Goal: Information Seeking & Learning: Learn about a topic

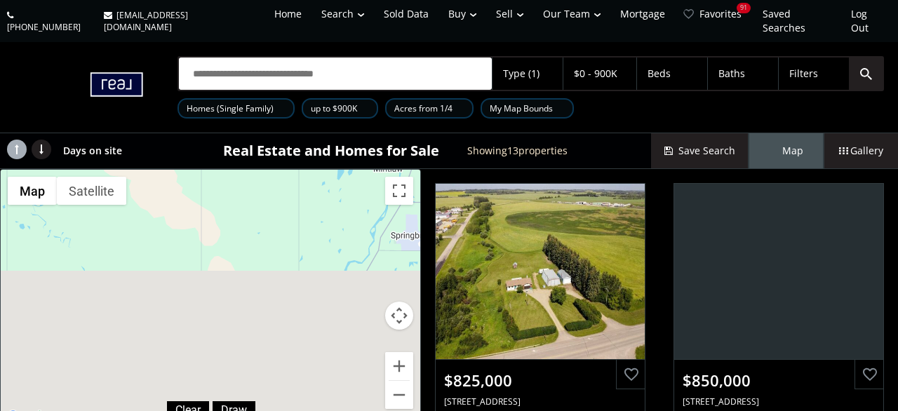
drag, startPoint x: 316, startPoint y: 370, endPoint x: 290, endPoint y: -4, distance: 374.0
click at [290, 170] on div "$825K $850K $389K $540K $700K $875K $879K $899K $740K $300K $720K $900K $590K" at bounding box center [210, 298] width 419 height 256
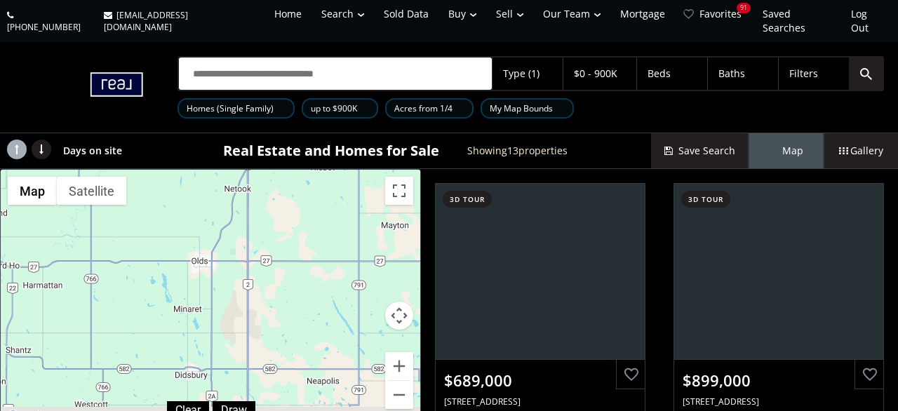
drag, startPoint x: 287, startPoint y: 388, endPoint x: 266, endPoint y: 13, distance: 375.0
click at [266, 170] on div "$689K $899K $480K $475K $850K $850K $600K $640K $499K $750K $900K $750K $899K" at bounding box center [210, 298] width 419 height 256
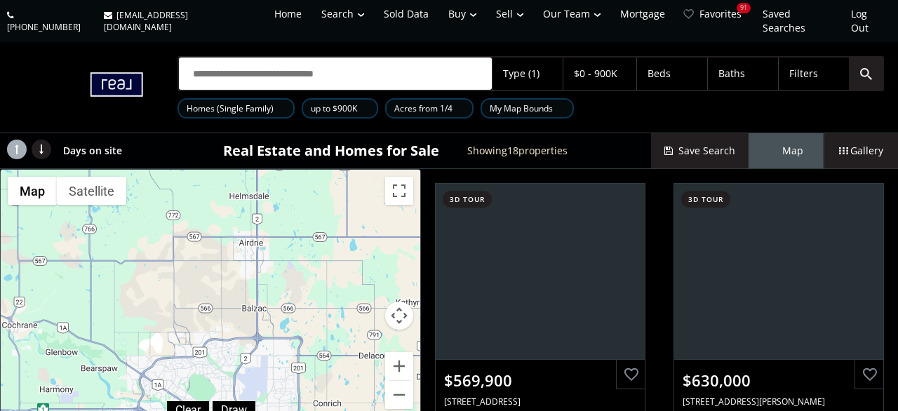
drag, startPoint x: 266, startPoint y: 297, endPoint x: 270, endPoint y: -66, distance: 362.6
click at [270, 170] on div "$570K $630K $709K $860K $490K $429K $465K $699K $825K $412K $729K $900K $320K $…" at bounding box center [210, 298] width 419 height 256
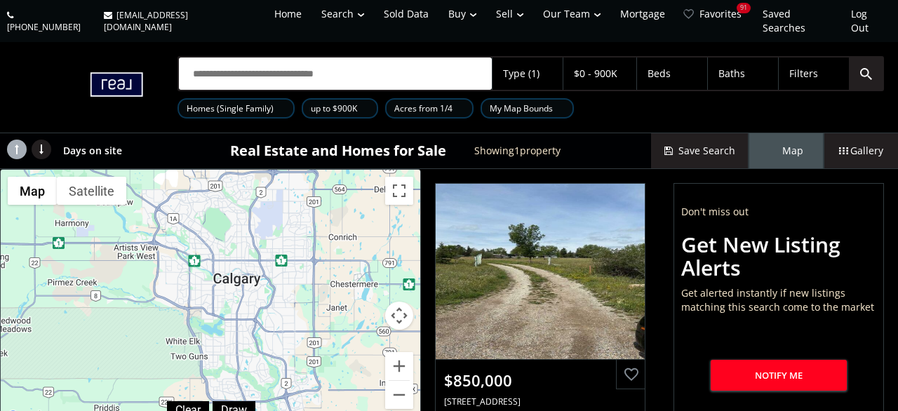
drag, startPoint x: 260, startPoint y: 241, endPoint x: 275, endPoint y: 149, distance: 93.7
click at [275, 170] on div "$850K" at bounding box center [210, 298] width 419 height 256
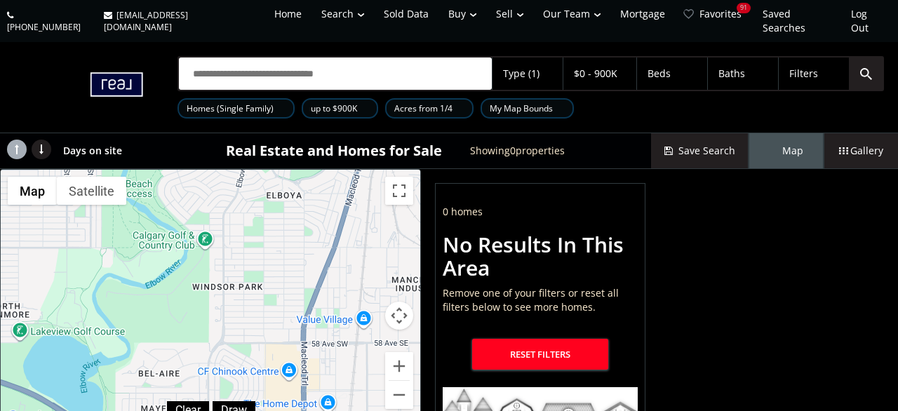
drag, startPoint x: 308, startPoint y: 276, endPoint x: 307, endPoint y: 205, distance: 70.1
click at [307, 205] on div at bounding box center [210, 298] width 419 height 256
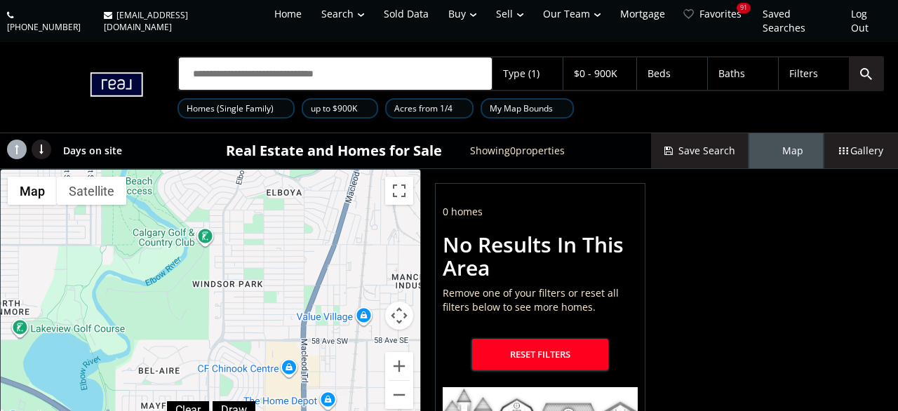
click at [461, 106] on div at bounding box center [461, 109] width 7 height 6
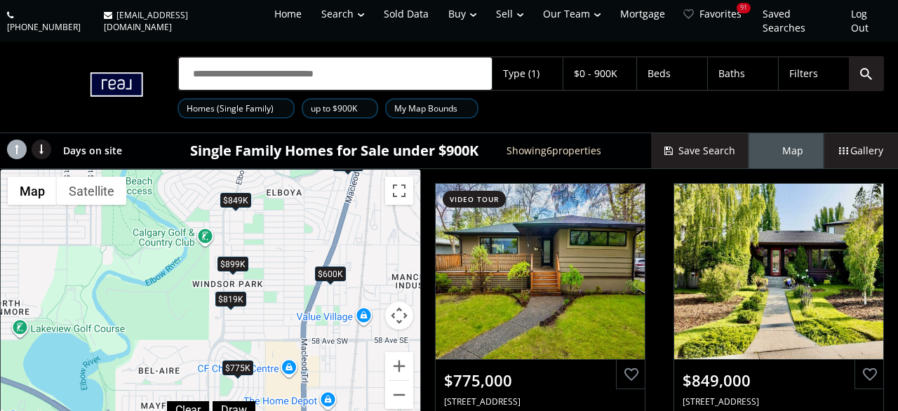
click at [367, 106] on div at bounding box center [366, 109] width 7 height 6
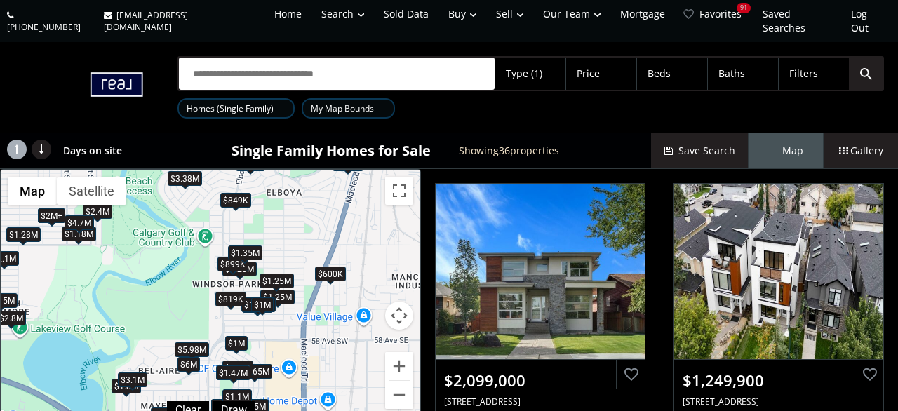
click at [236, 292] on div "$819K" at bounding box center [230, 299] width 31 height 15
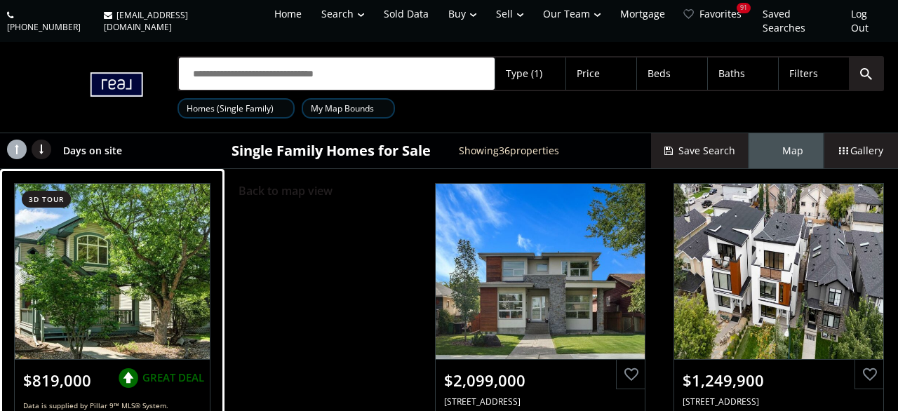
click at [120, 256] on div at bounding box center [113, 271] width 196 height 175
click at [126, 241] on div at bounding box center [113, 271] width 196 height 175
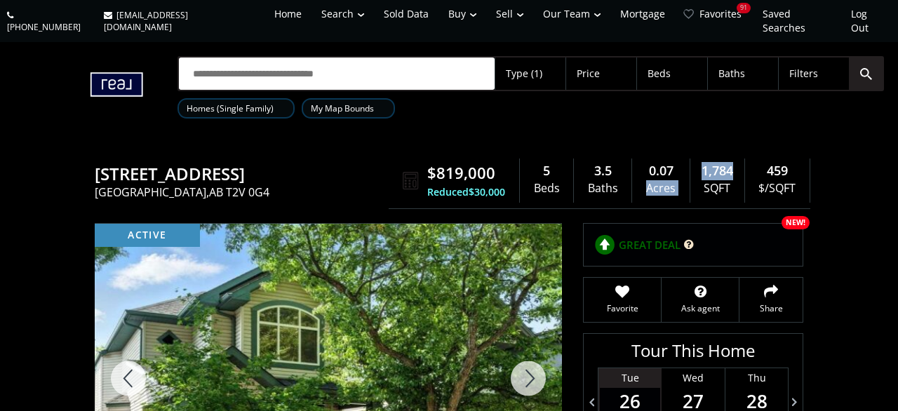
drag, startPoint x: 744, startPoint y: 154, endPoint x: 689, endPoint y: 148, distance: 55.0
click at [689, 153] on div "$819,000 Reduced $30,000 5 Beds 3.5 Baths 0.07 Acres 1,784 SQFT 459 $/SQFT" at bounding box center [598, 181] width 421 height 56
click at [689, 158] on div "0.07 Acres" at bounding box center [661, 180] width 58 height 44
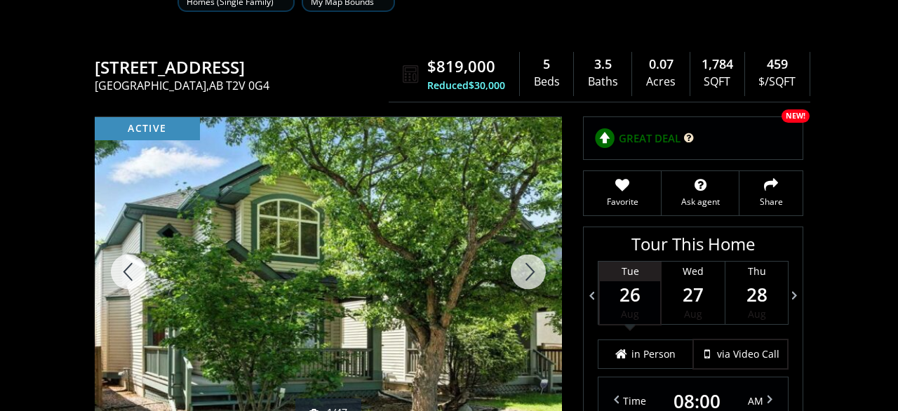
scroll to position [73, 0]
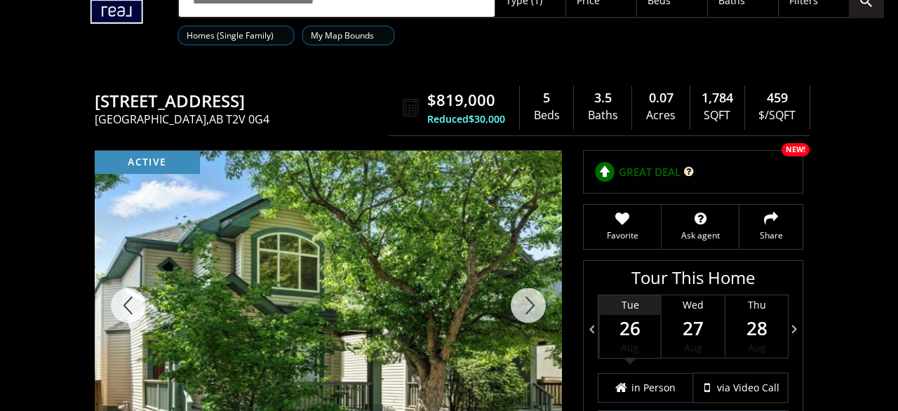
click at [536, 301] on div at bounding box center [527, 305] width 67 height 309
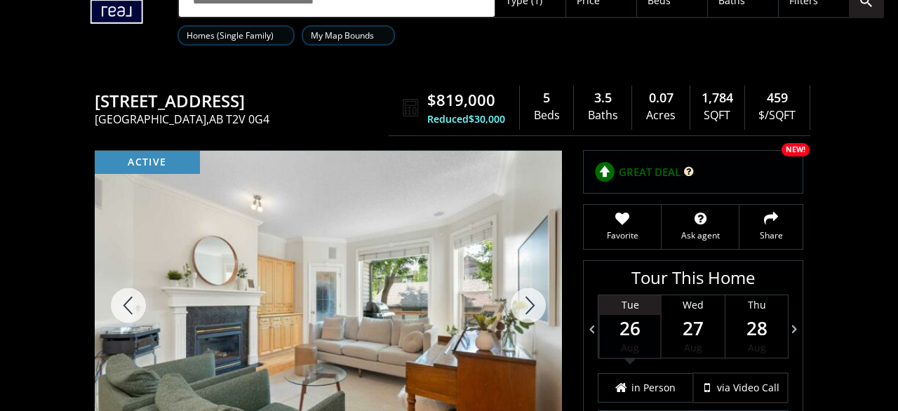
click at [536, 301] on div at bounding box center [527, 305] width 67 height 309
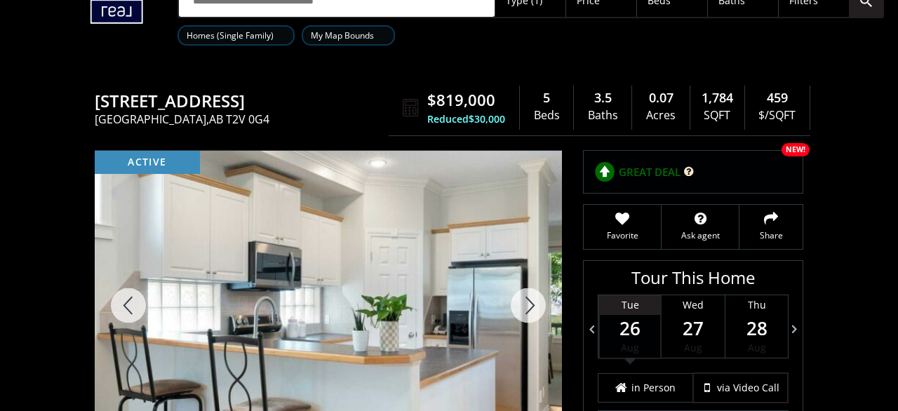
click at [536, 301] on div at bounding box center [527, 305] width 67 height 309
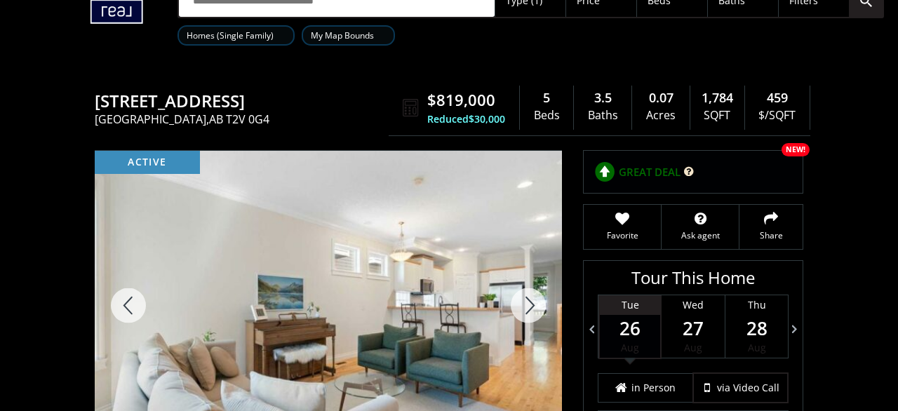
click at [536, 301] on div at bounding box center [527, 305] width 67 height 309
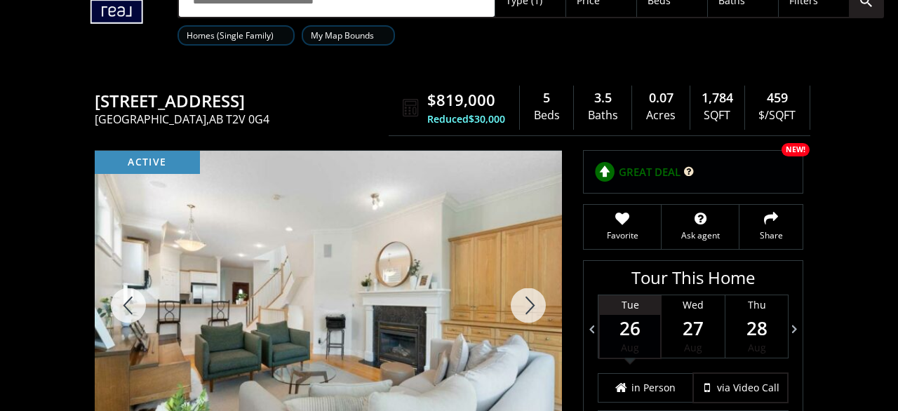
click at [536, 301] on div at bounding box center [527, 305] width 67 height 309
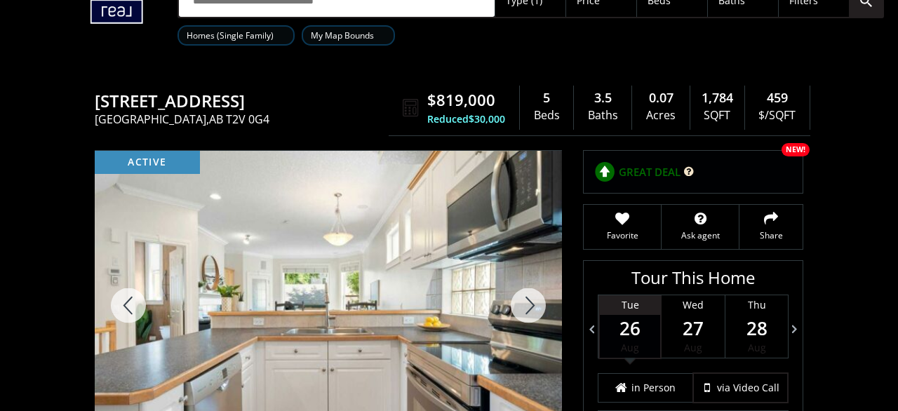
click at [536, 301] on div at bounding box center [527, 305] width 67 height 309
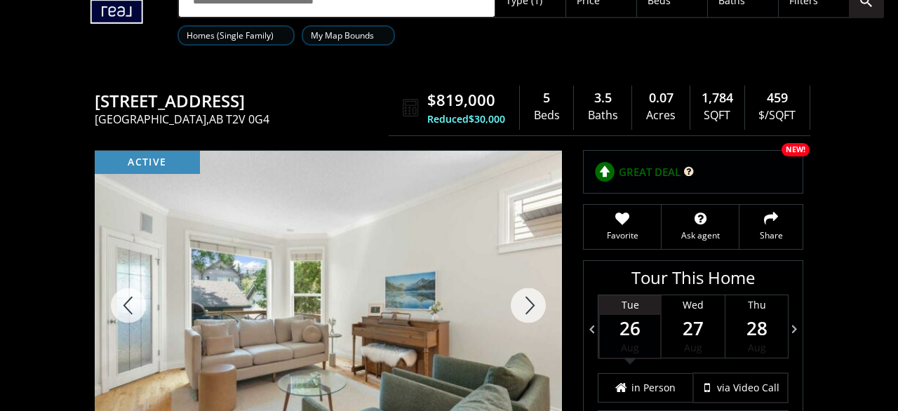
click at [536, 301] on div at bounding box center [527, 305] width 67 height 309
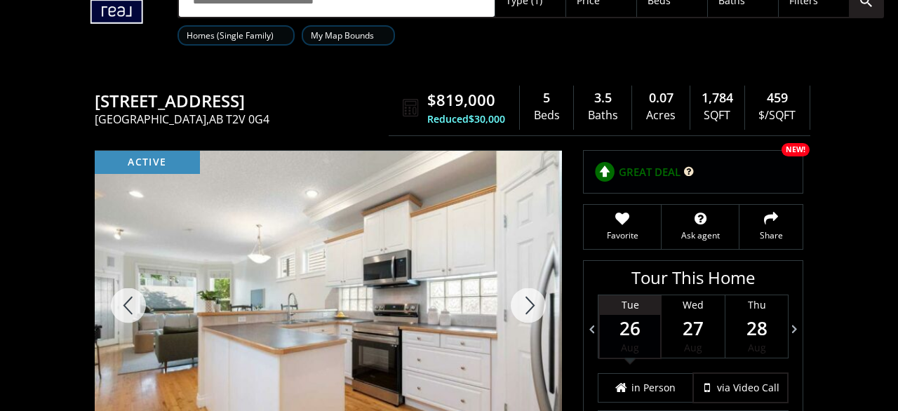
click at [536, 301] on div at bounding box center [527, 305] width 67 height 309
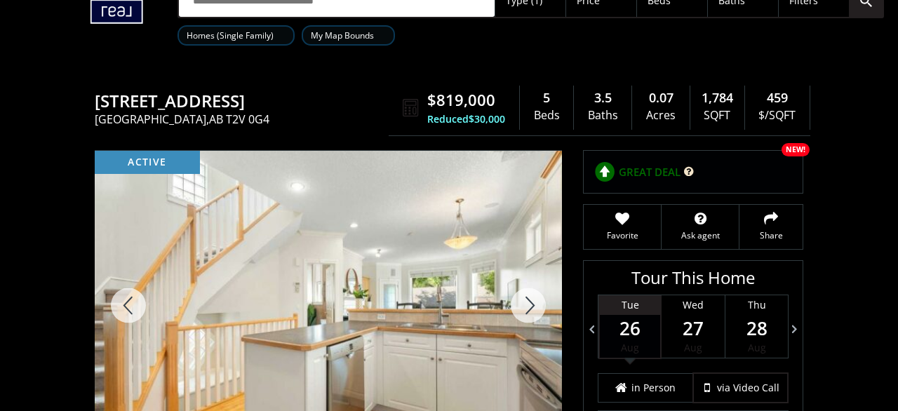
click at [515, 300] on div at bounding box center [527, 305] width 67 height 309
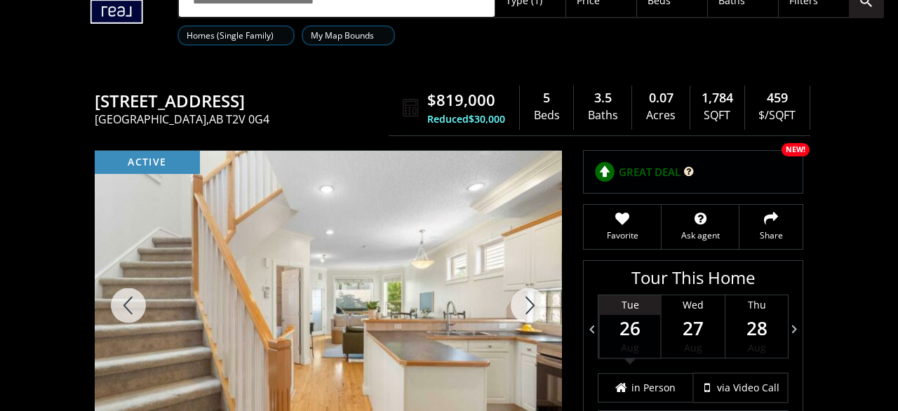
click at [515, 300] on div at bounding box center [527, 305] width 67 height 309
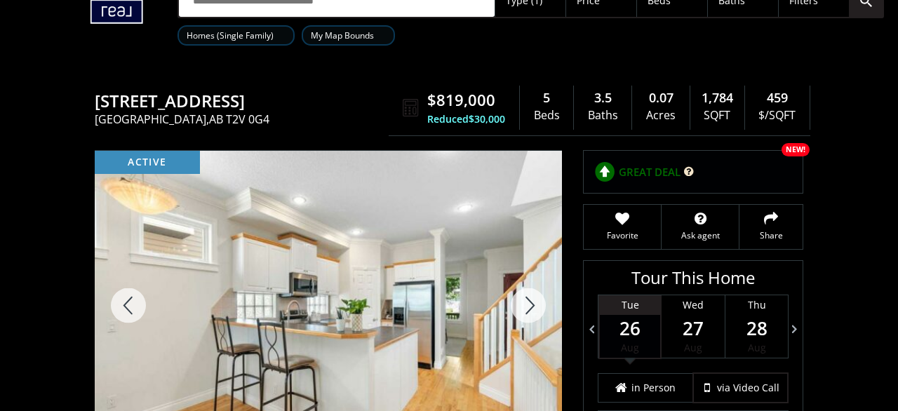
click at [515, 300] on div at bounding box center [527, 305] width 67 height 309
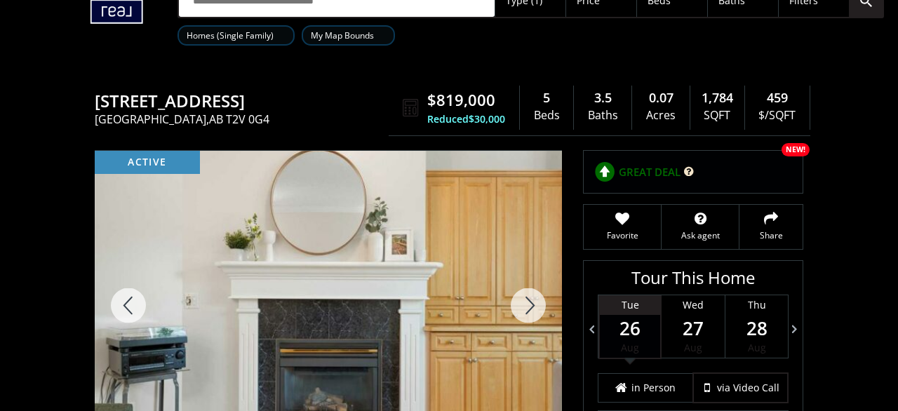
click at [515, 300] on div at bounding box center [527, 305] width 67 height 309
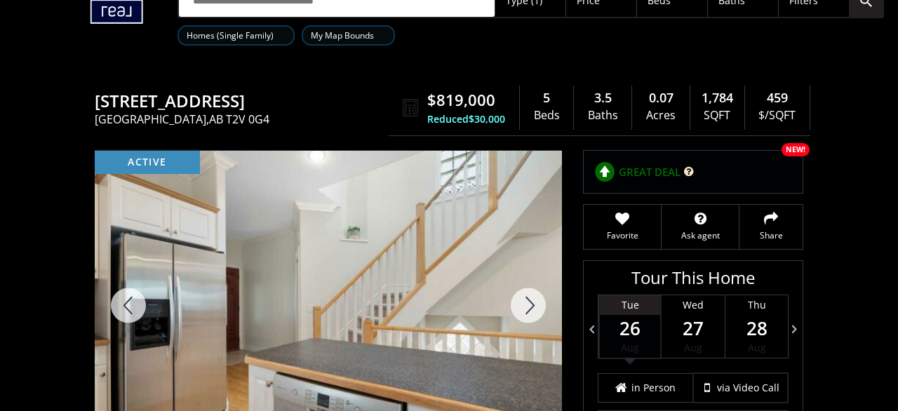
click at [515, 300] on div at bounding box center [527, 305] width 67 height 309
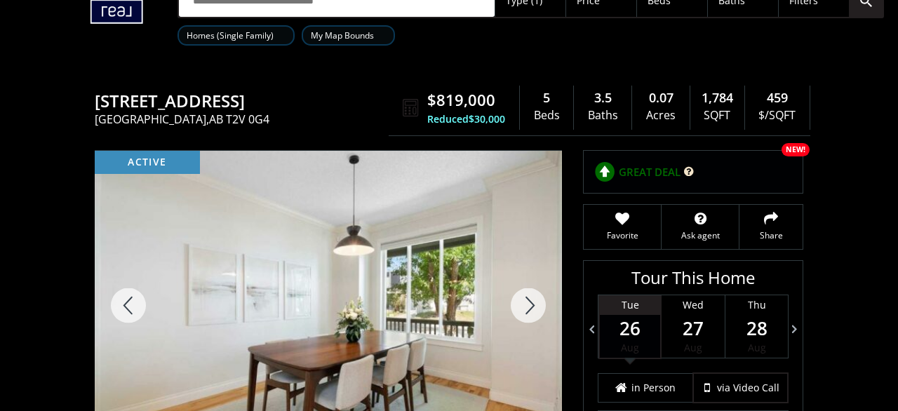
click at [515, 300] on div at bounding box center [527, 305] width 67 height 309
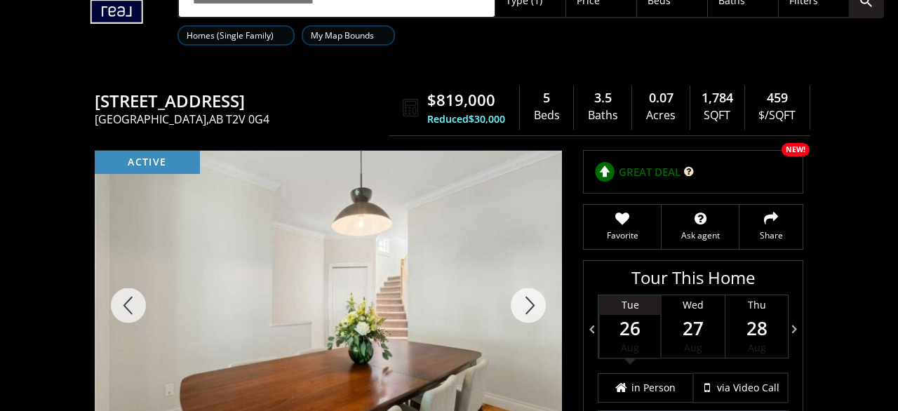
click at [515, 300] on div at bounding box center [527, 305] width 67 height 309
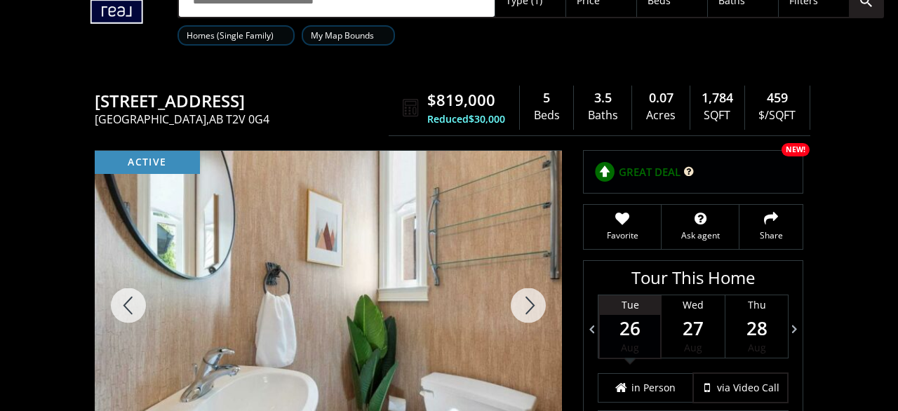
click at [515, 300] on div at bounding box center [527, 305] width 67 height 309
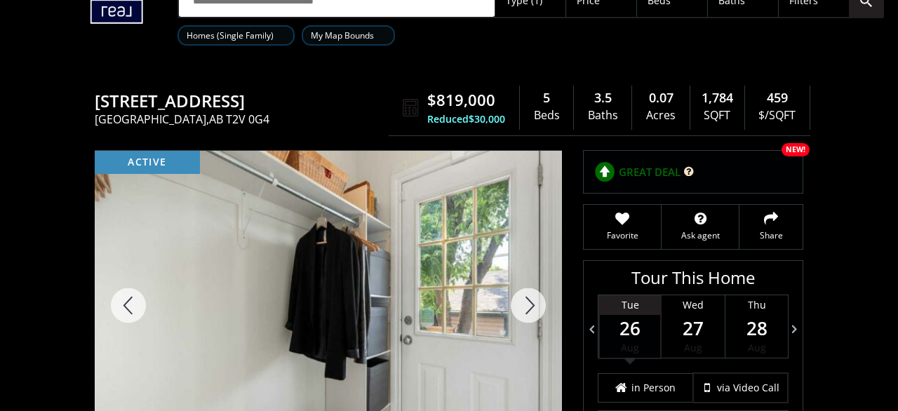
click at [515, 300] on div at bounding box center [527, 305] width 67 height 309
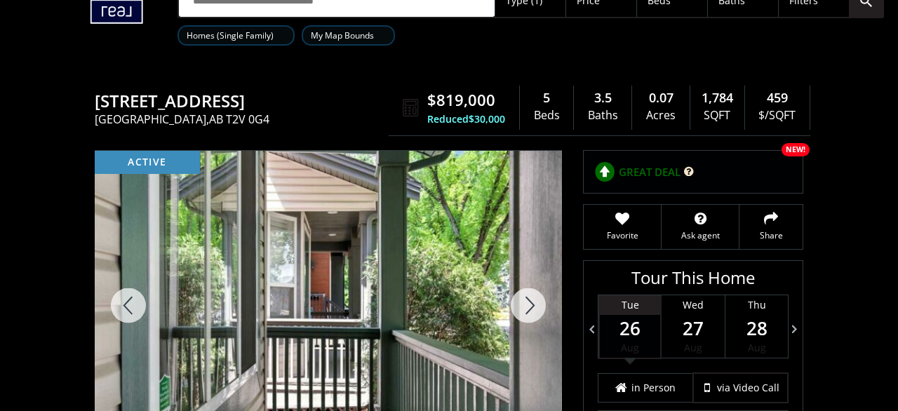
click at [515, 300] on div at bounding box center [527, 305] width 67 height 309
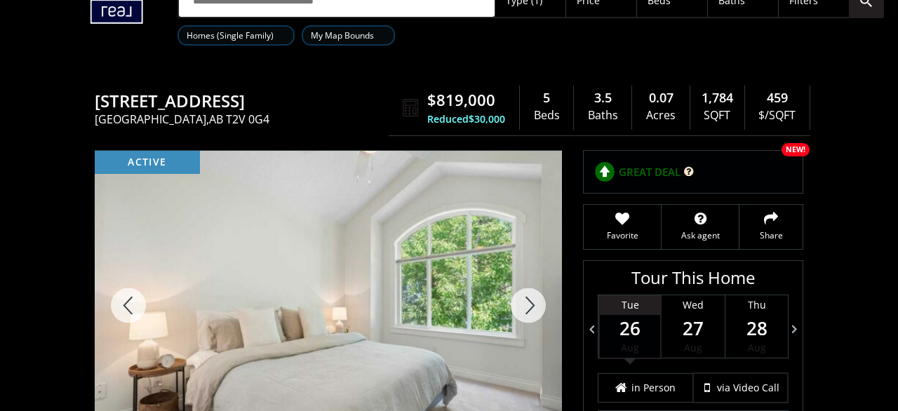
click at [515, 300] on div at bounding box center [527, 305] width 67 height 309
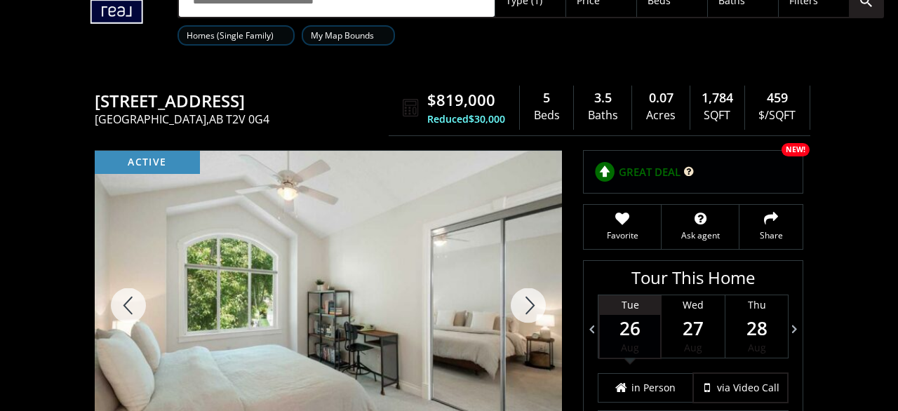
click at [515, 300] on div at bounding box center [527, 305] width 67 height 309
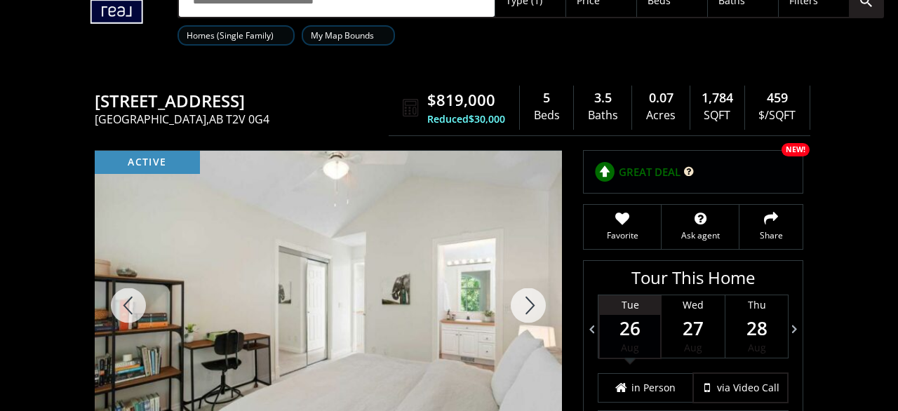
click at [515, 300] on div at bounding box center [527, 305] width 67 height 309
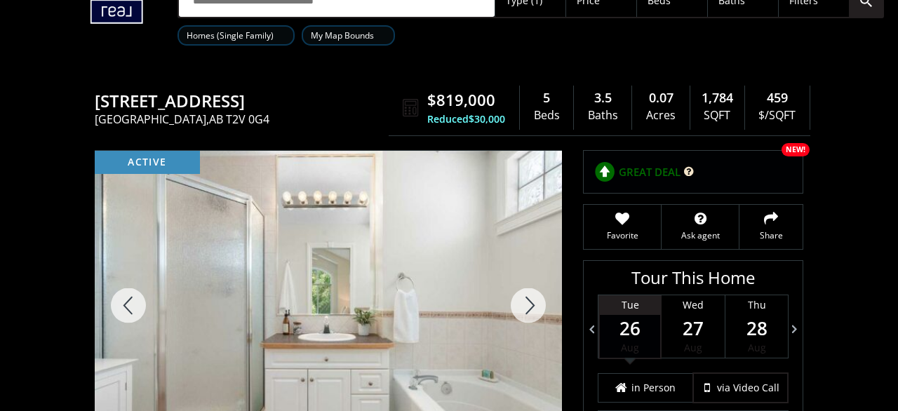
click at [515, 300] on div at bounding box center [527, 305] width 67 height 309
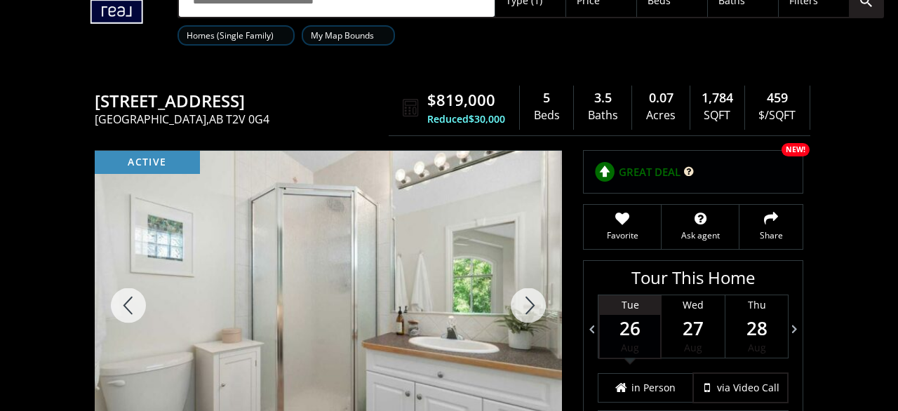
click at [515, 300] on div at bounding box center [527, 305] width 67 height 309
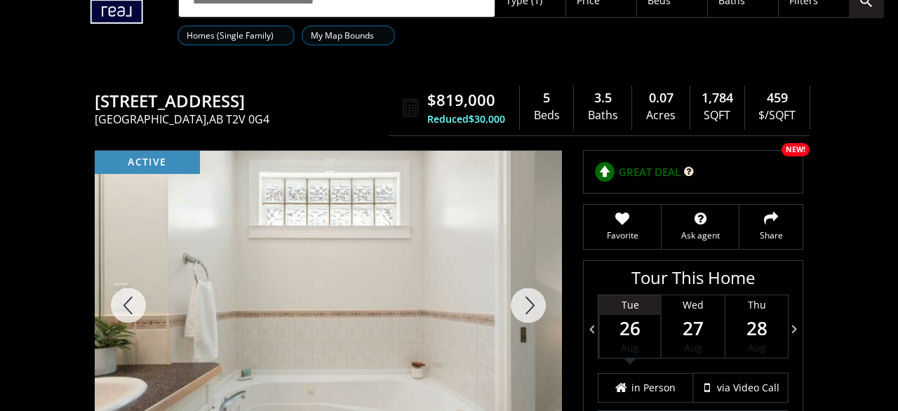
click at [515, 300] on div at bounding box center [527, 305] width 67 height 309
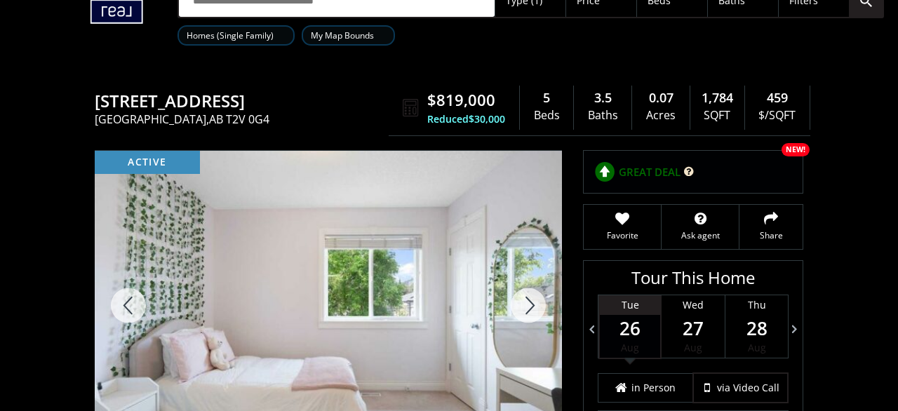
click at [515, 300] on div at bounding box center [527, 305] width 67 height 309
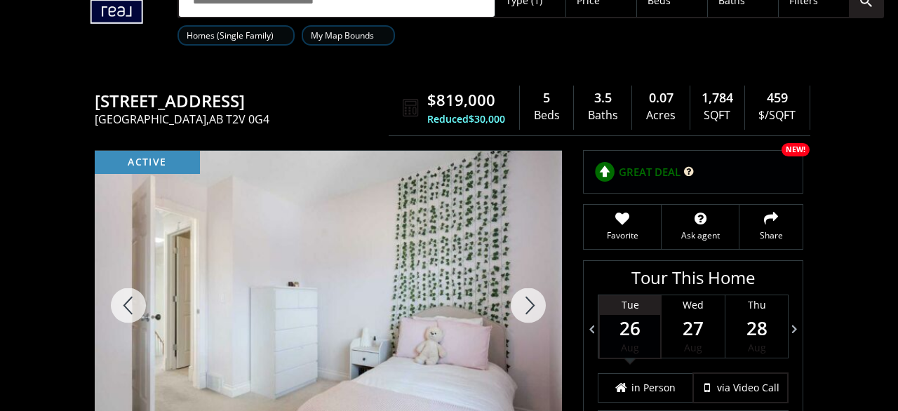
click at [515, 300] on div at bounding box center [527, 305] width 67 height 309
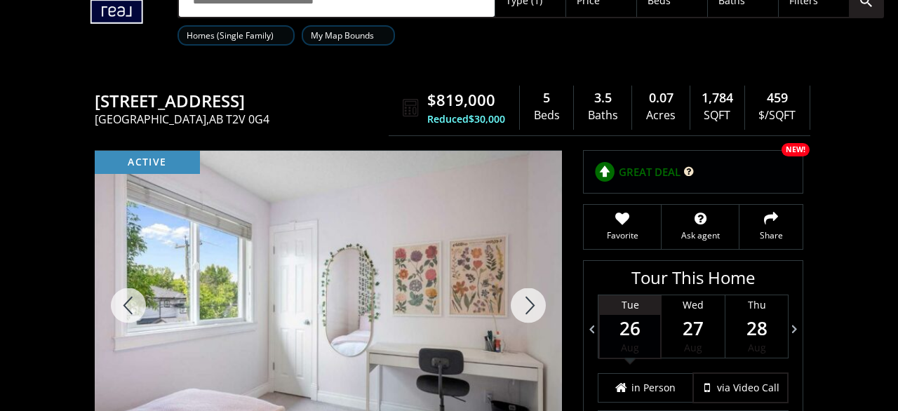
click at [515, 300] on div at bounding box center [527, 305] width 67 height 309
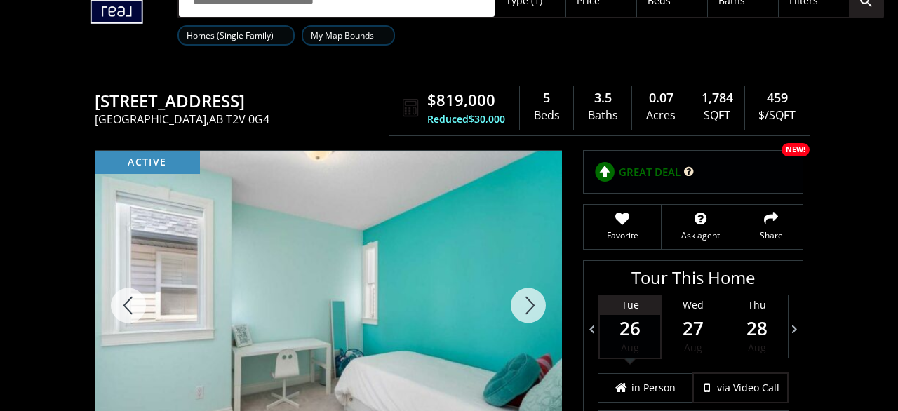
click at [515, 300] on div at bounding box center [527, 305] width 67 height 309
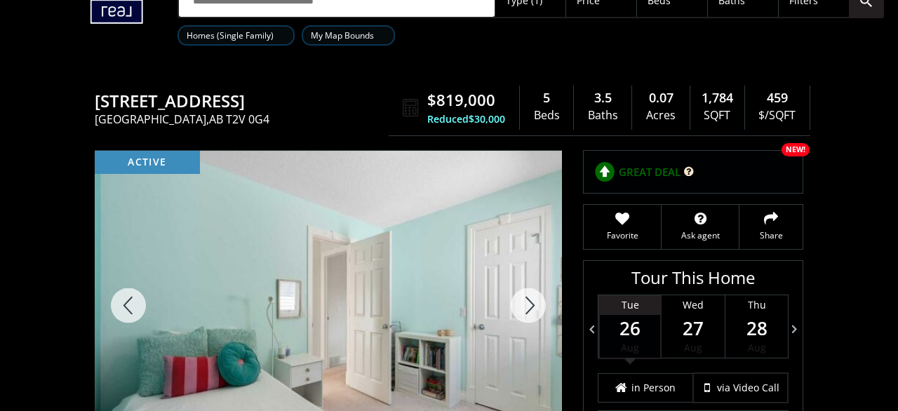
click at [515, 300] on div at bounding box center [527, 305] width 67 height 309
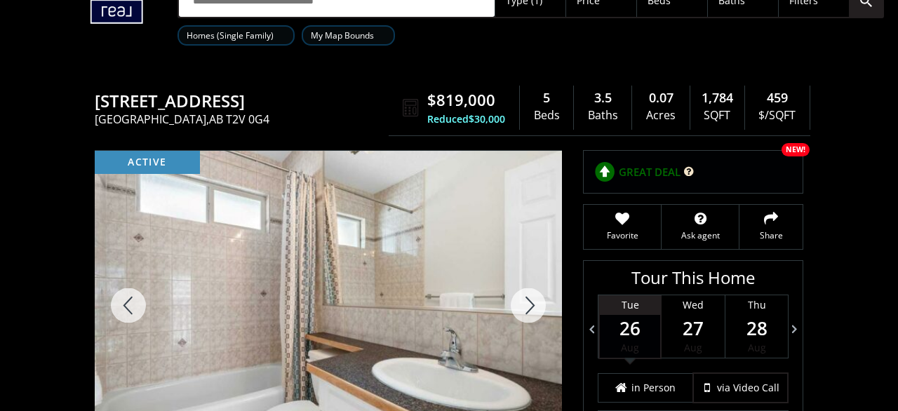
click at [515, 300] on div at bounding box center [527, 305] width 67 height 309
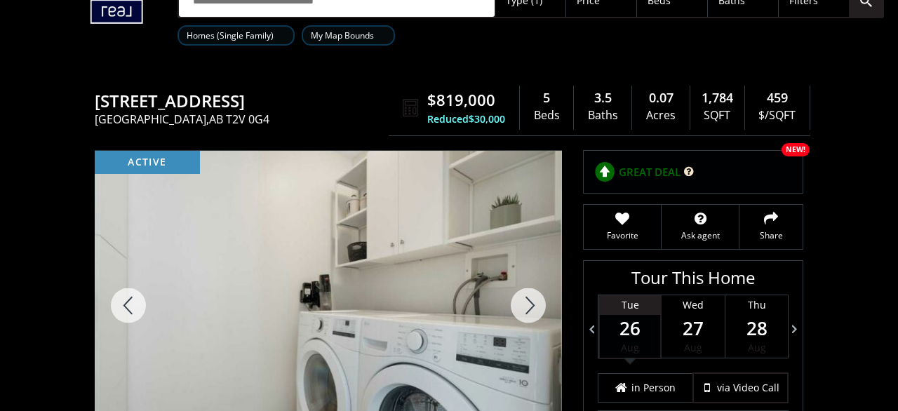
click at [515, 300] on div at bounding box center [527, 305] width 67 height 309
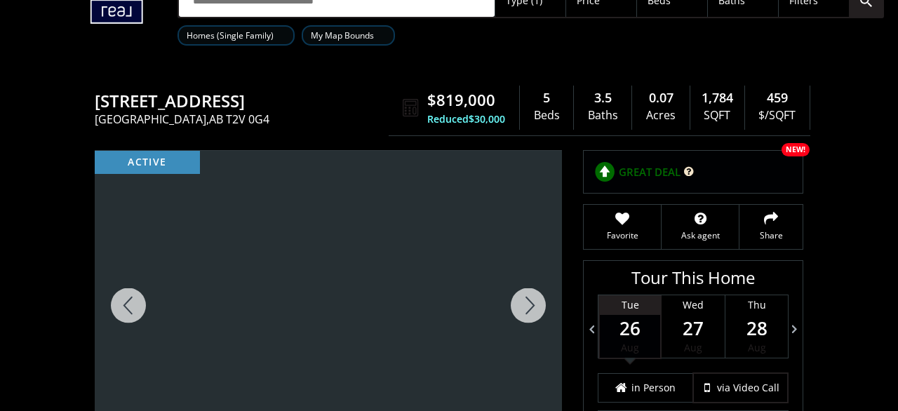
click at [515, 300] on div at bounding box center [527, 305] width 67 height 309
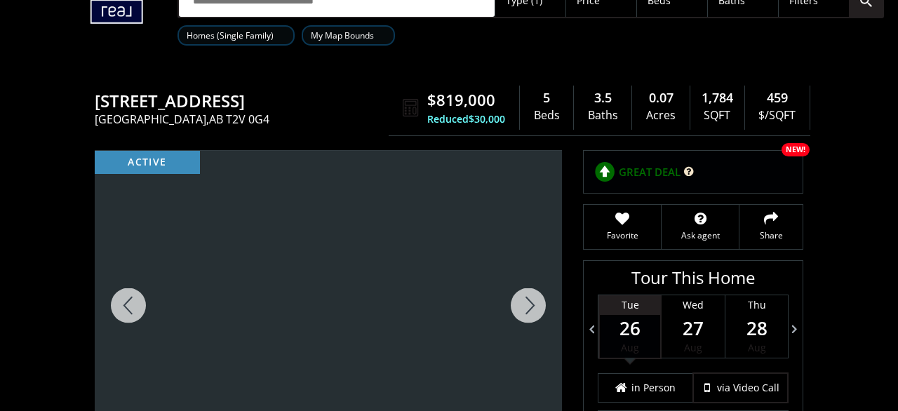
click at [515, 300] on div at bounding box center [527, 305] width 67 height 309
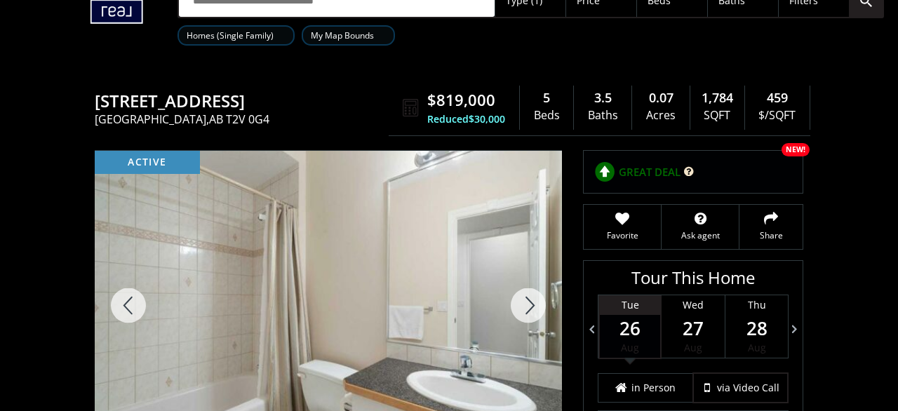
click at [515, 300] on div at bounding box center [527, 305] width 67 height 309
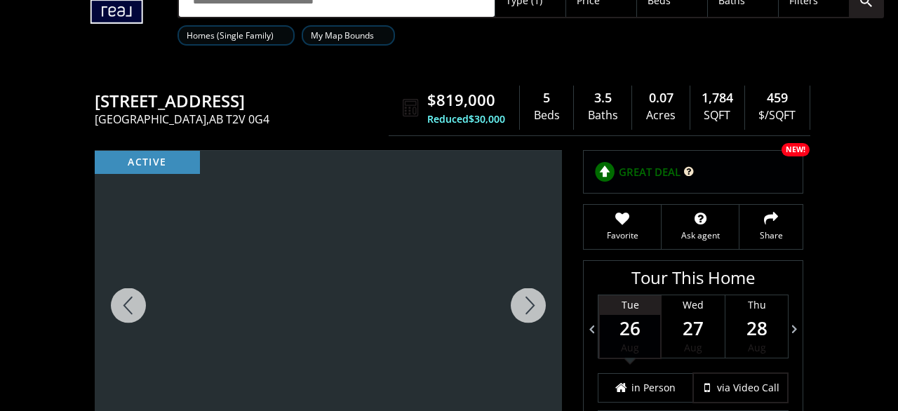
click at [515, 300] on div at bounding box center [527, 305] width 67 height 309
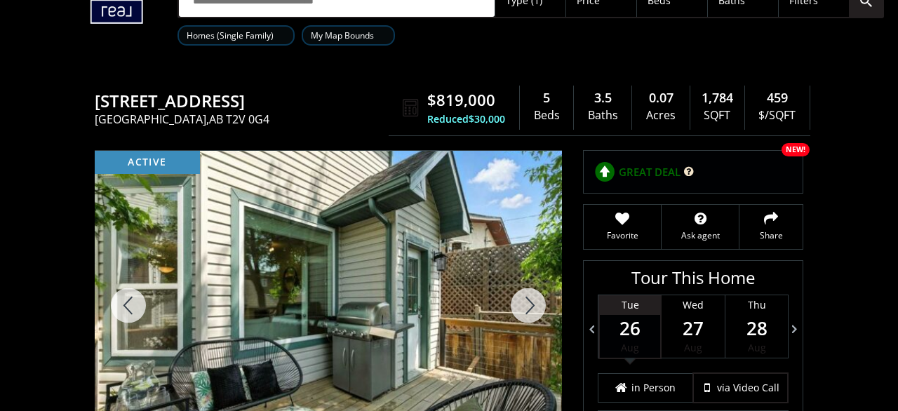
click at [515, 300] on div at bounding box center [527, 305] width 67 height 309
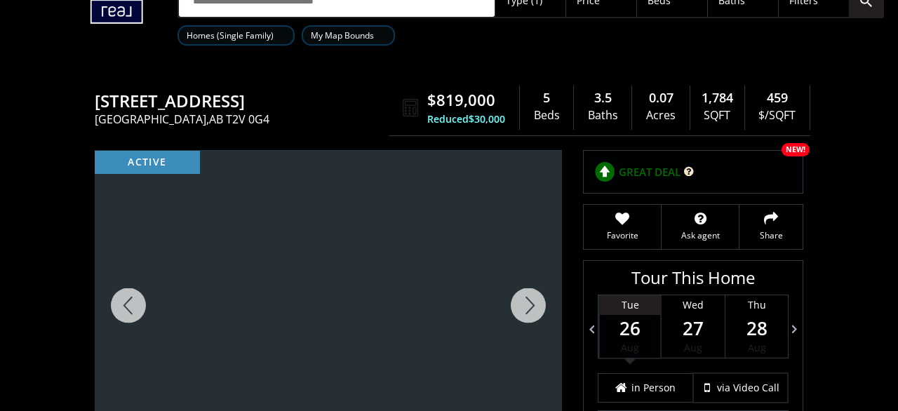
click at [515, 300] on div at bounding box center [527, 305] width 67 height 309
click at [529, 296] on div at bounding box center [527, 305] width 67 height 309
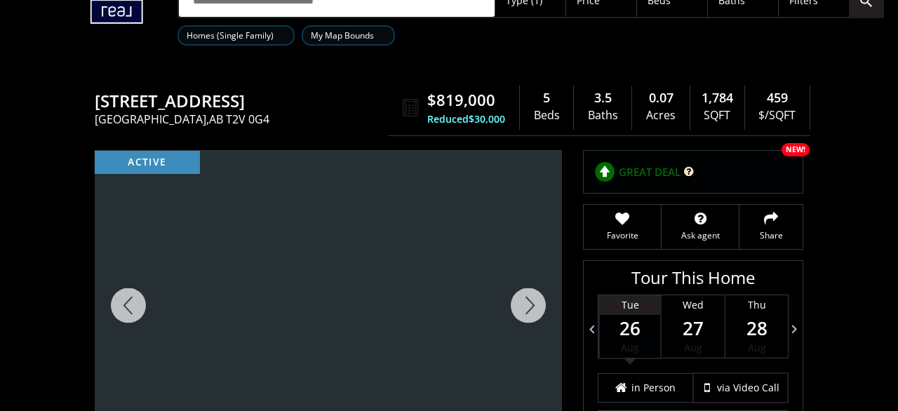
click at [529, 296] on div at bounding box center [527, 305] width 67 height 309
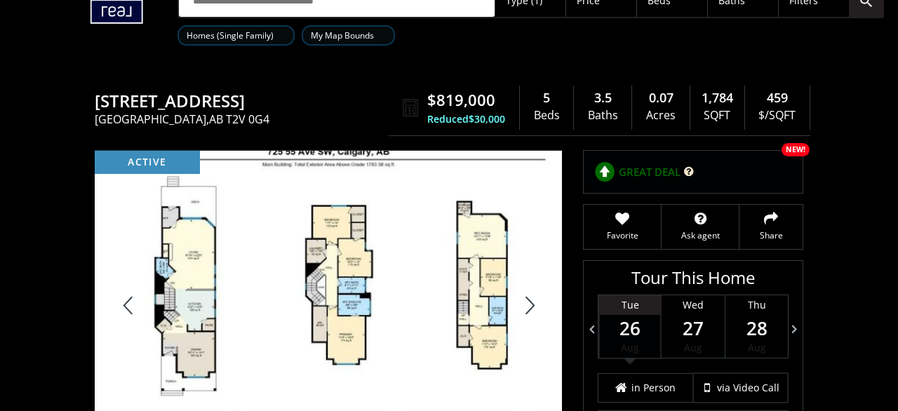
click at [528, 296] on div at bounding box center [527, 305] width 67 height 309
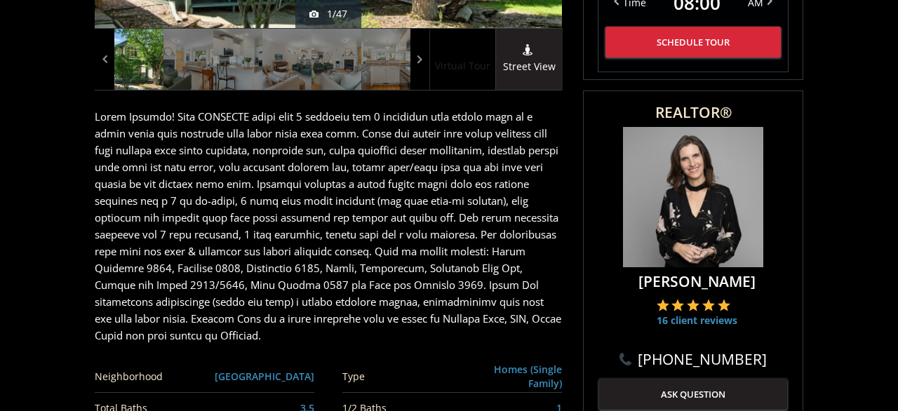
scroll to position [511, 0]
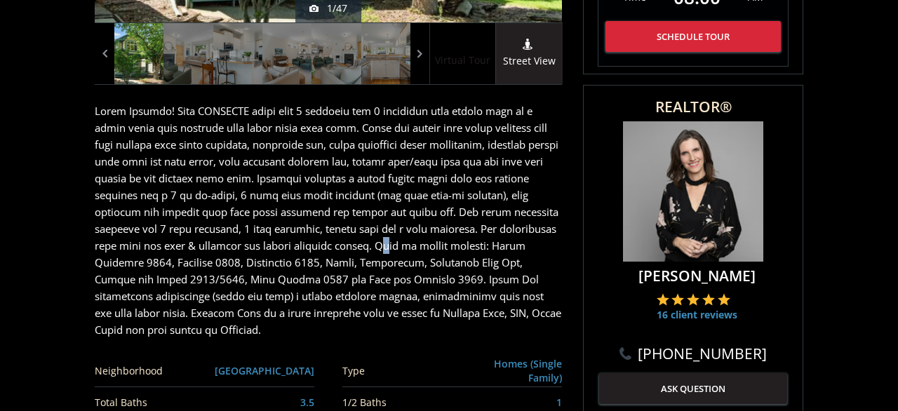
click at [489, 229] on p at bounding box center [328, 220] width 467 height 236
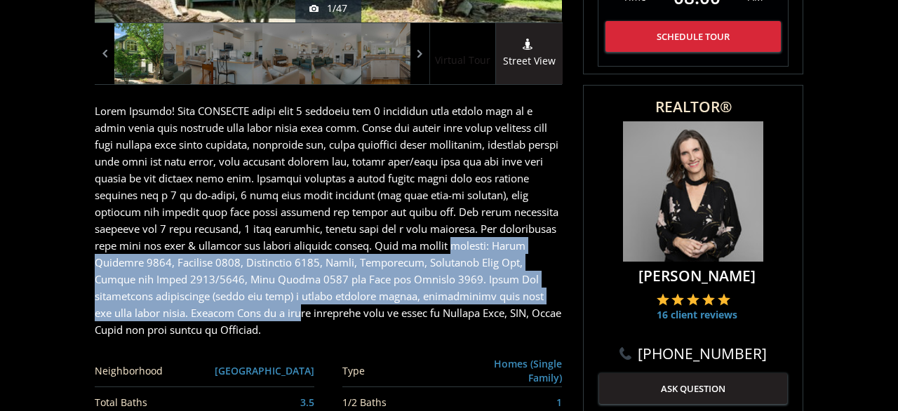
drag, startPoint x: 95, startPoint y: 245, endPoint x: 334, endPoint y: 276, distance: 241.8
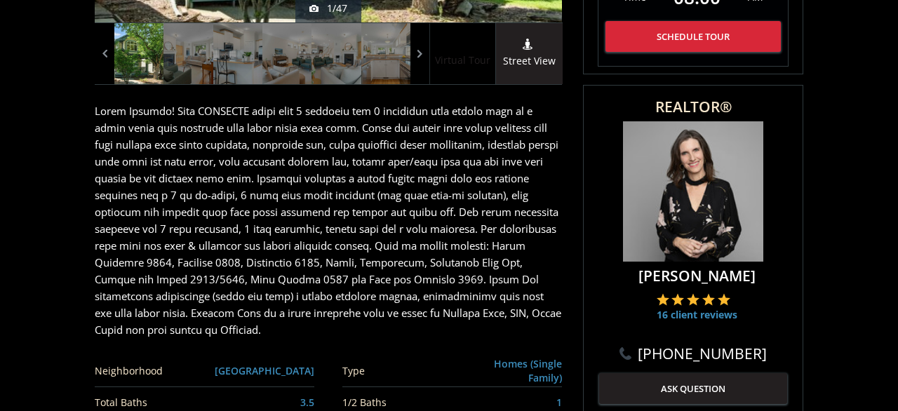
click at [338, 273] on p at bounding box center [328, 220] width 467 height 236
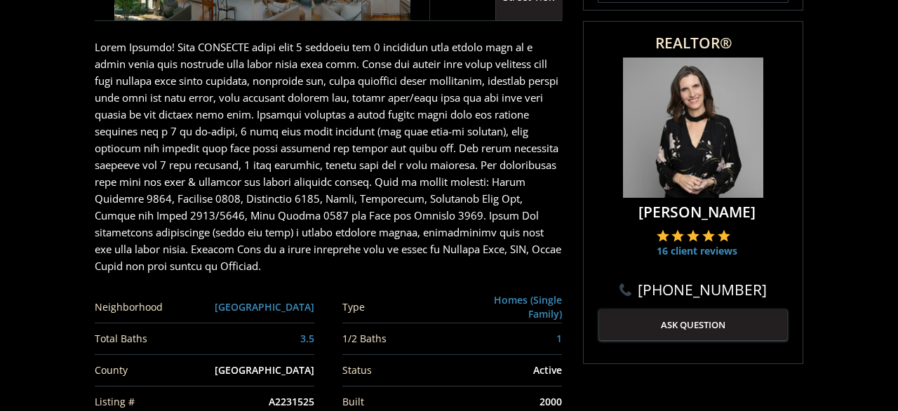
scroll to position [656, 0]
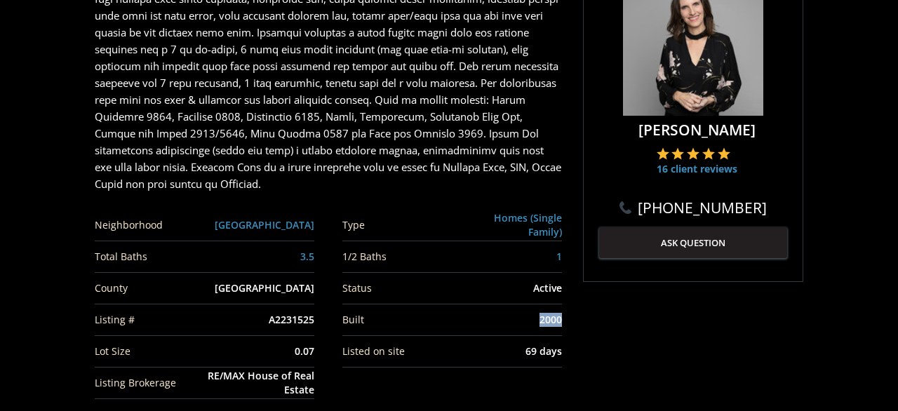
drag, startPoint x: 563, startPoint y: 307, endPoint x: 490, endPoint y: 292, distance: 74.4
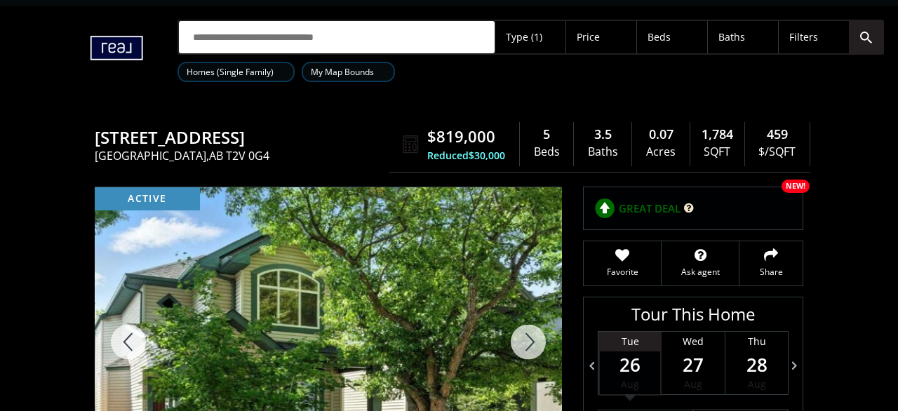
scroll to position [0, 0]
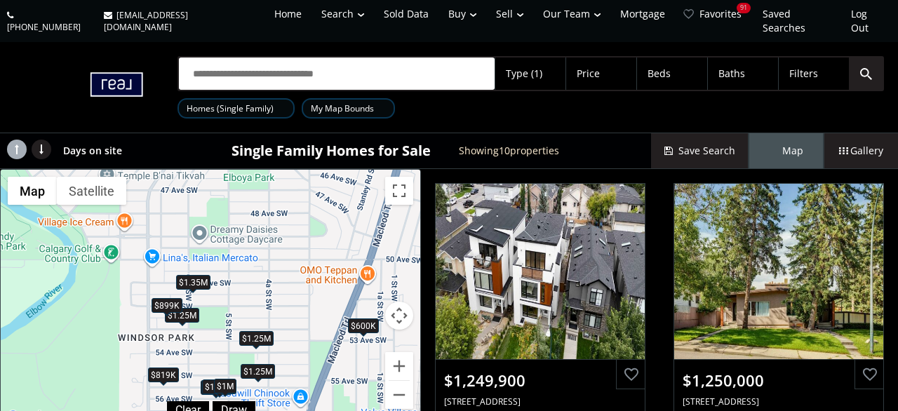
drag, startPoint x: 256, startPoint y: 211, endPoint x: 260, endPoint y: 257, distance: 45.8
click at [260, 257] on div "$1.25M $1.25M $1.25M $925K $1.15M $1M $899K $819K $1.35M $600K" at bounding box center [210, 298] width 419 height 256
click at [258, 332] on div "$1.25M" at bounding box center [256, 339] width 34 height 15
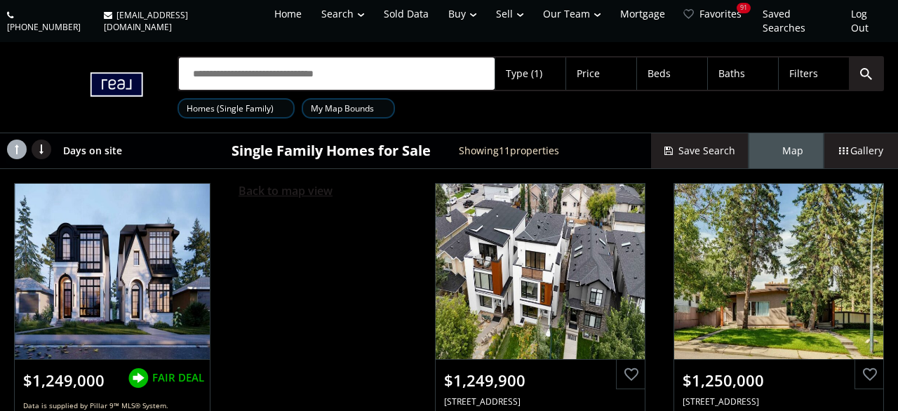
click at [257, 183] on span "Back to map view" at bounding box center [285, 190] width 94 height 15
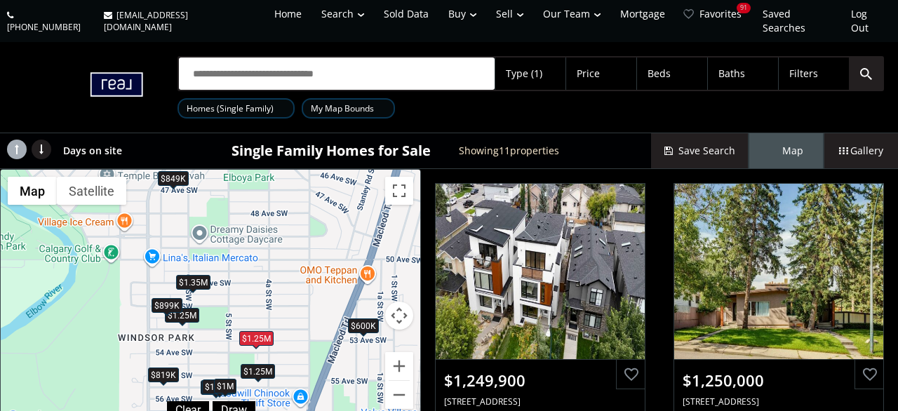
click at [197, 276] on div "$1.35M" at bounding box center [193, 283] width 34 height 15
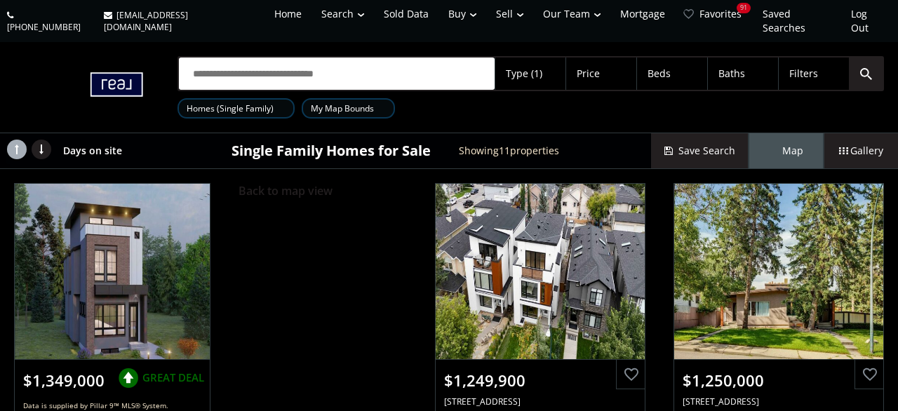
click at [255, 190] on div "Back to map view" at bounding box center [322, 327] width 196 height 316
click at [256, 183] on span "Back to map view" at bounding box center [285, 190] width 94 height 15
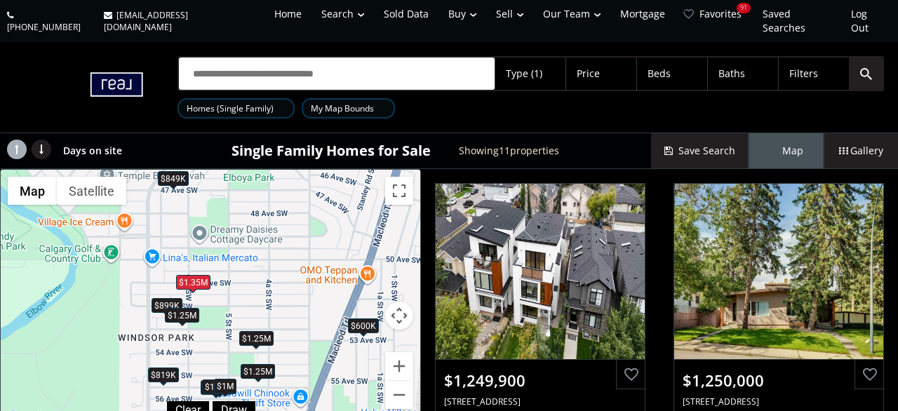
click at [175, 309] on div "$1.25M" at bounding box center [182, 316] width 34 height 15
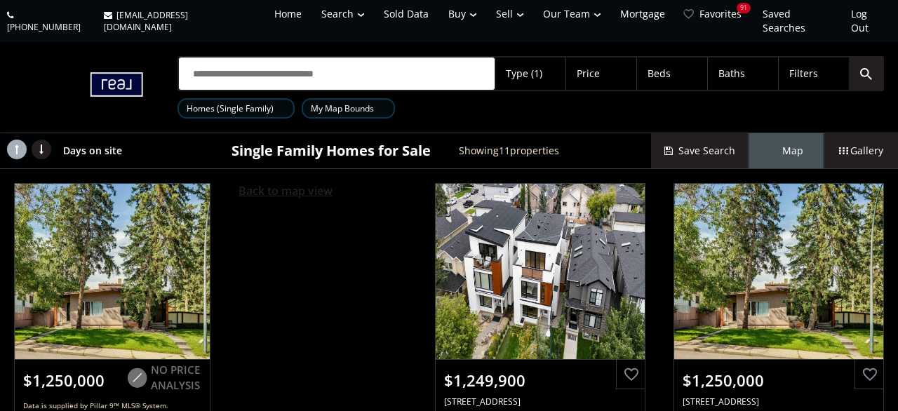
click at [308, 183] on span "Back to map view" at bounding box center [285, 190] width 94 height 15
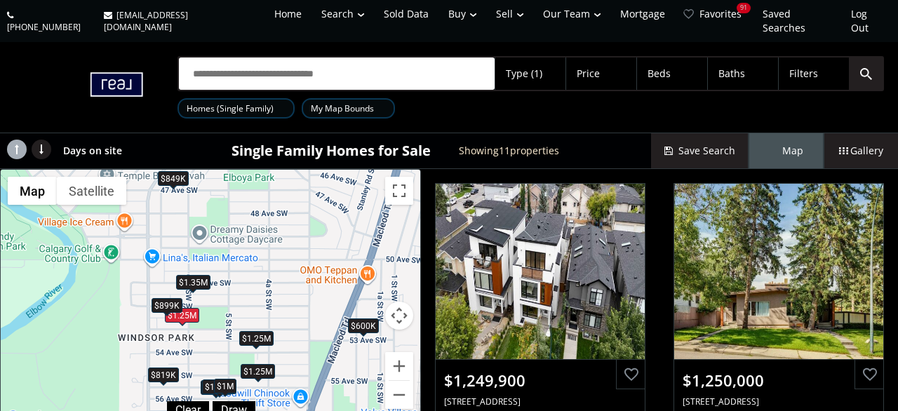
click at [549, 71] on span at bounding box center [550, 74] width 8 height 6
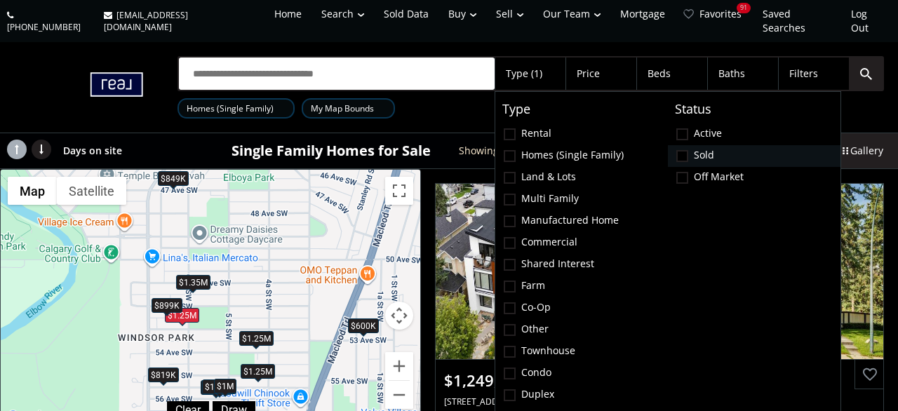
click at [696, 145] on label "Sold" at bounding box center [754, 156] width 173 height 22
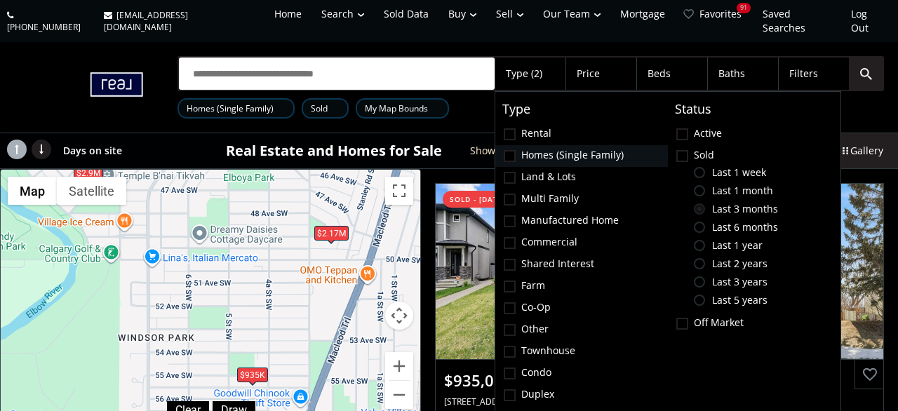
click at [533, 145] on label "Homes (Single Family)" at bounding box center [581, 156] width 173 height 22
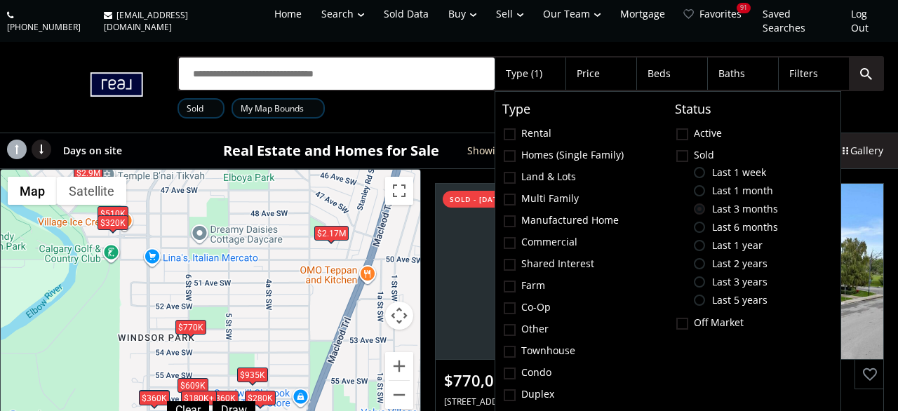
click at [201, 320] on div "$770K" at bounding box center [190, 327] width 31 height 15
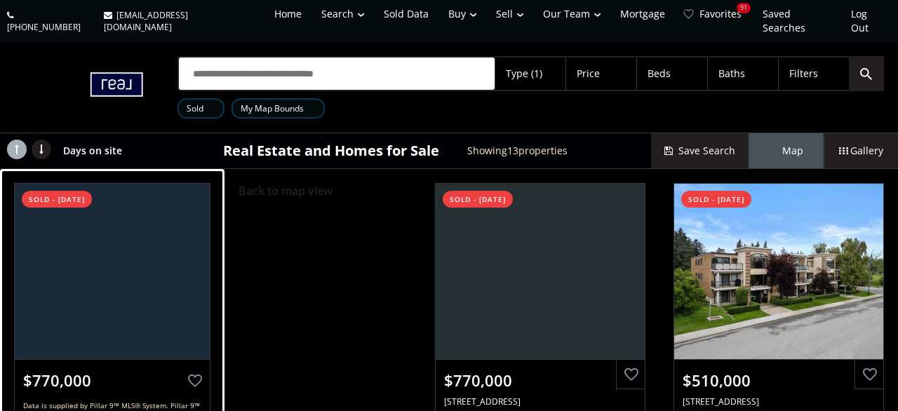
click at [142, 288] on div at bounding box center [113, 271] width 196 height 175
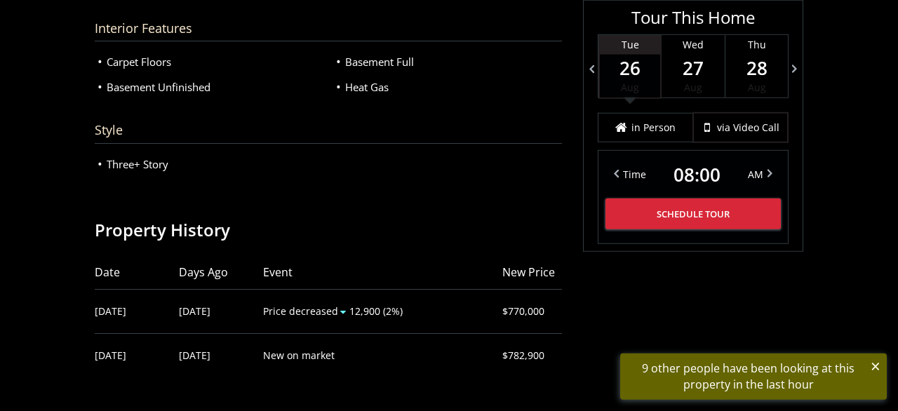
scroll to position [2261, 0]
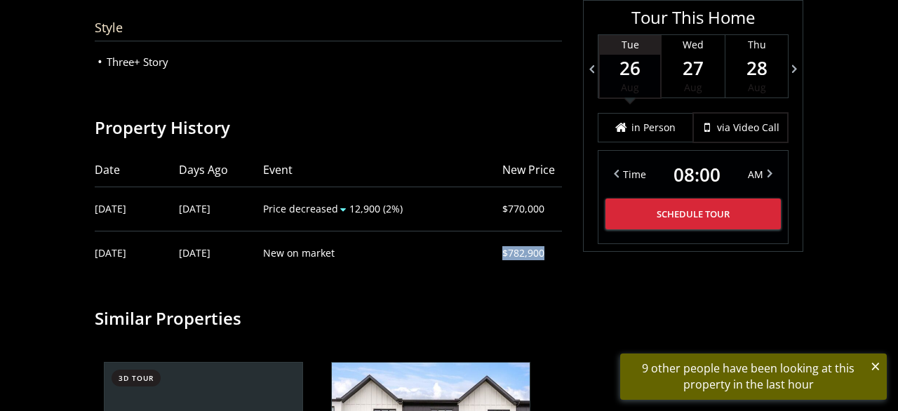
drag, startPoint x: 565, startPoint y: 241, endPoint x: 485, endPoint y: 238, distance: 79.3
click at [473, 248] on td "New on market" at bounding box center [382, 253] width 239 height 44
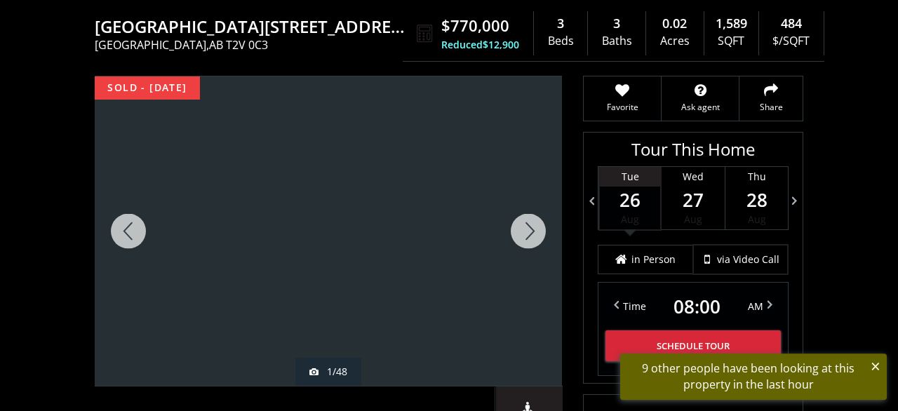
scroll to position [146, 0]
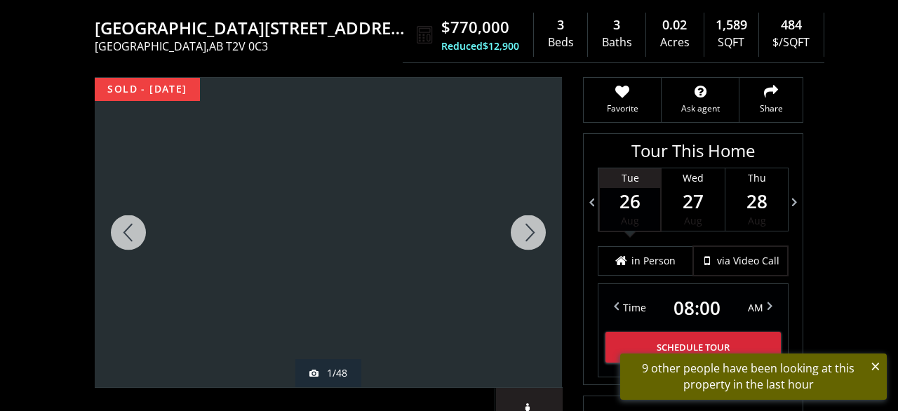
click at [514, 219] on div at bounding box center [527, 232] width 67 height 309
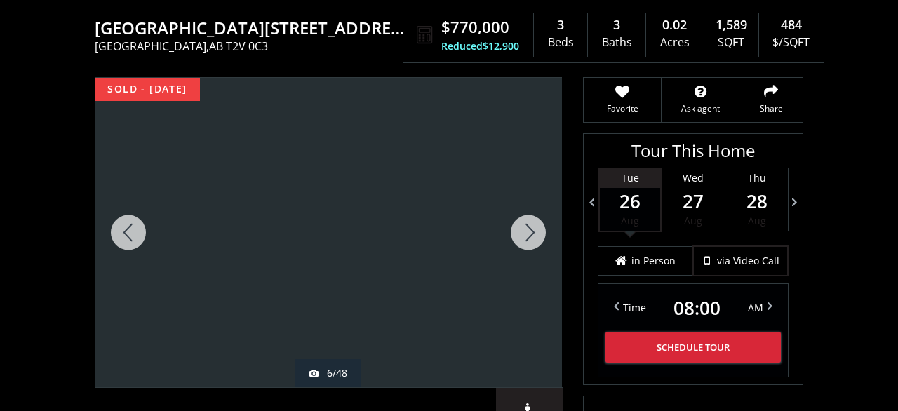
click at [514, 219] on div at bounding box center [527, 232] width 67 height 309
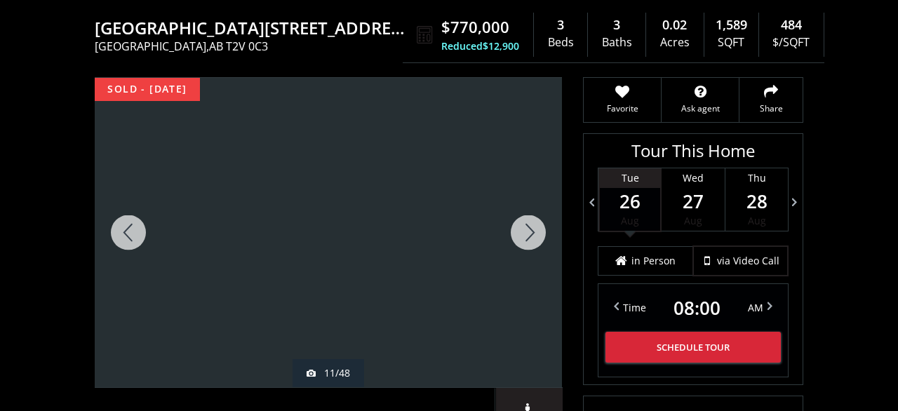
click at [514, 219] on div at bounding box center [527, 232] width 67 height 309
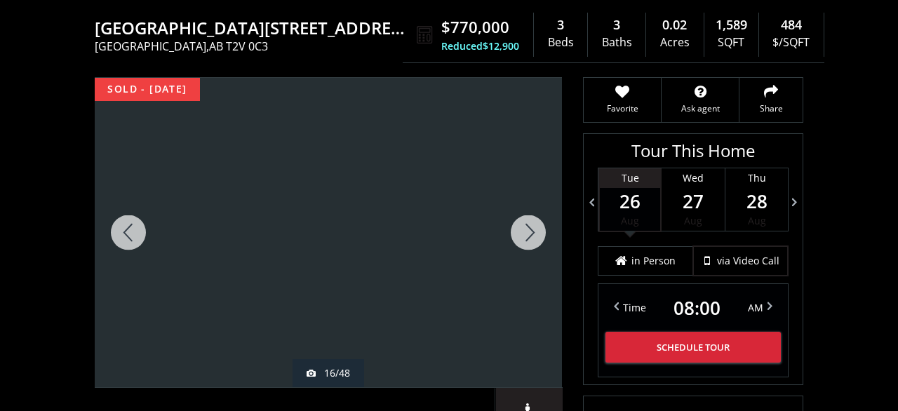
click at [514, 219] on div at bounding box center [527, 232] width 67 height 309
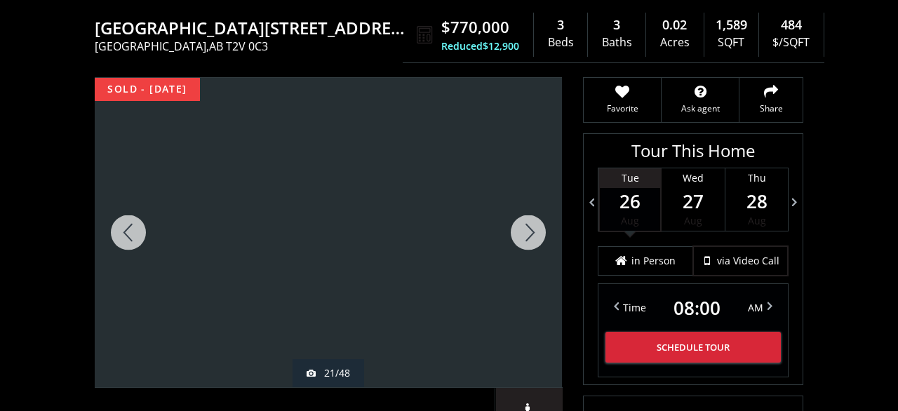
click at [514, 219] on div at bounding box center [527, 232] width 67 height 309
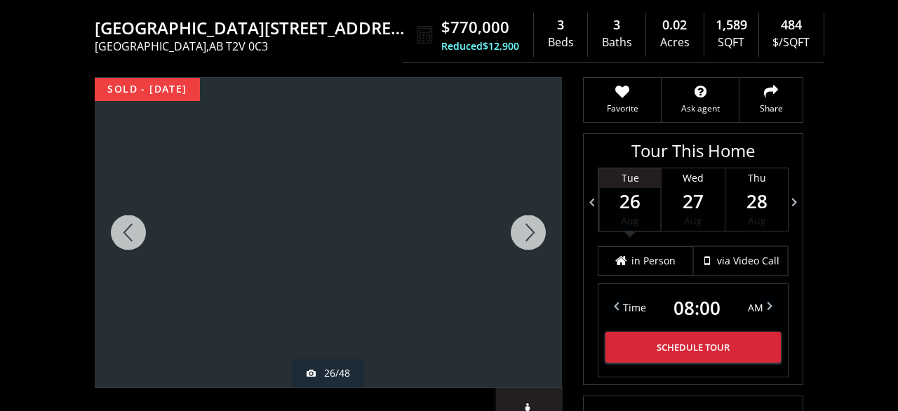
click at [514, 219] on div at bounding box center [527, 232] width 67 height 309
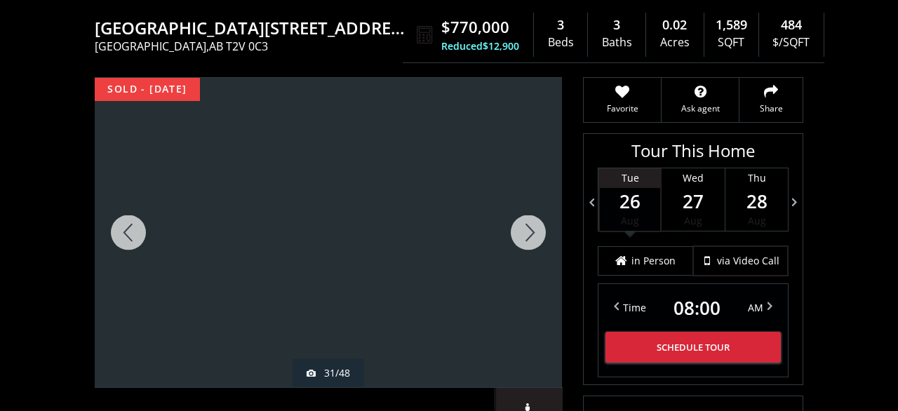
click at [514, 219] on div at bounding box center [527, 232] width 67 height 309
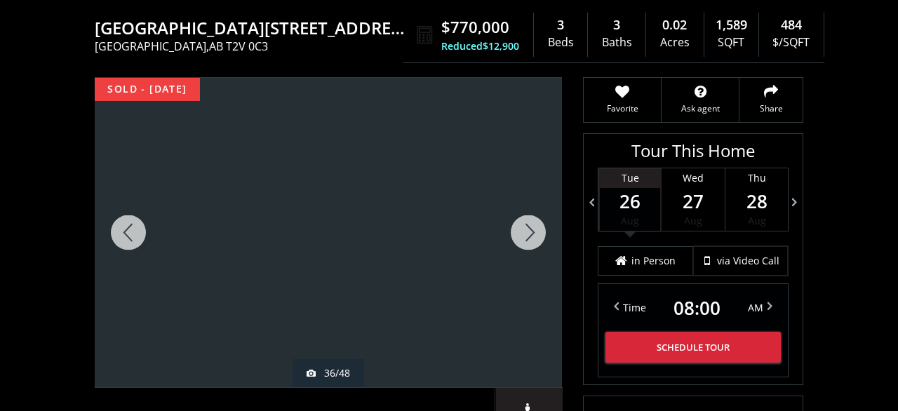
click at [514, 219] on div at bounding box center [527, 232] width 67 height 309
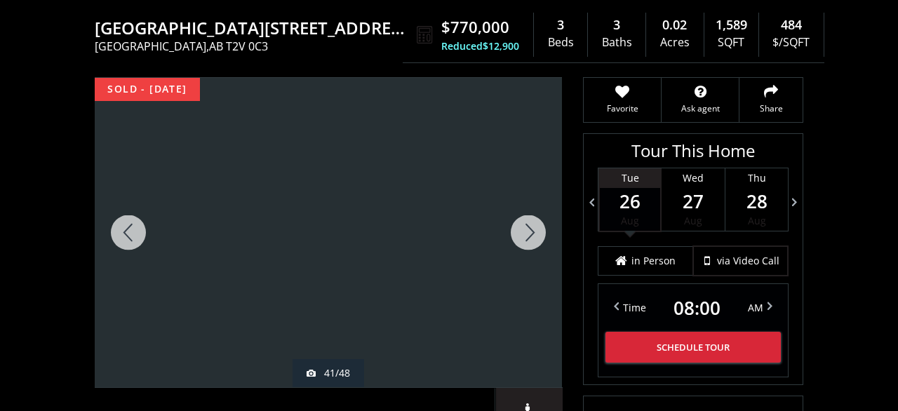
click at [514, 219] on div at bounding box center [527, 232] width 67 height 309
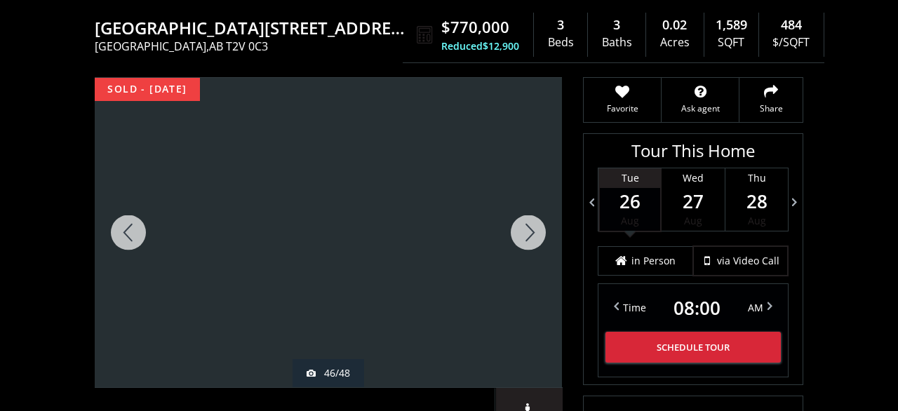
click at [514, 219] on div at bounding box center [527, 232] width 67 height 309
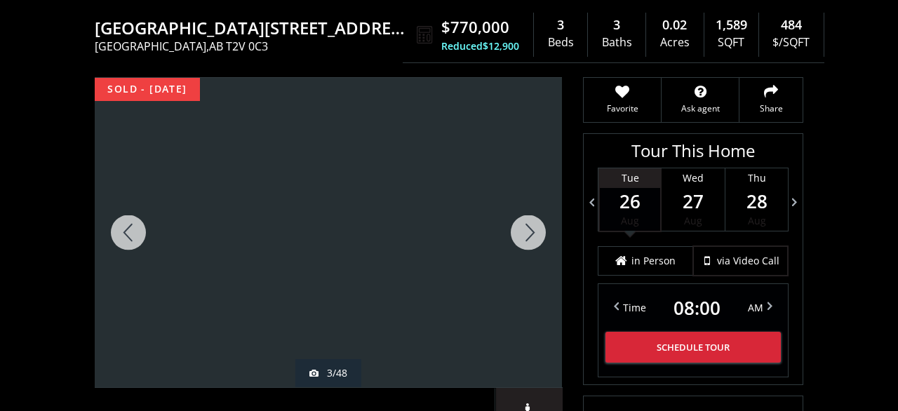
click at [514, 219] on div at bounding box center [527, 232] width 67 height 309
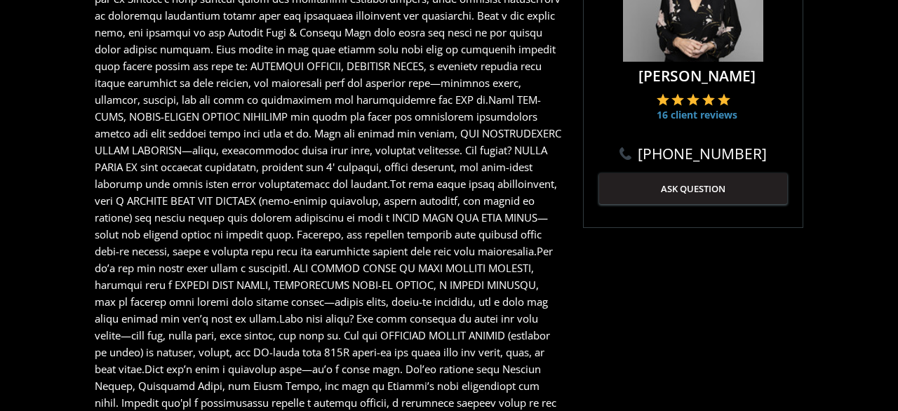
scroll to position [948, 0]
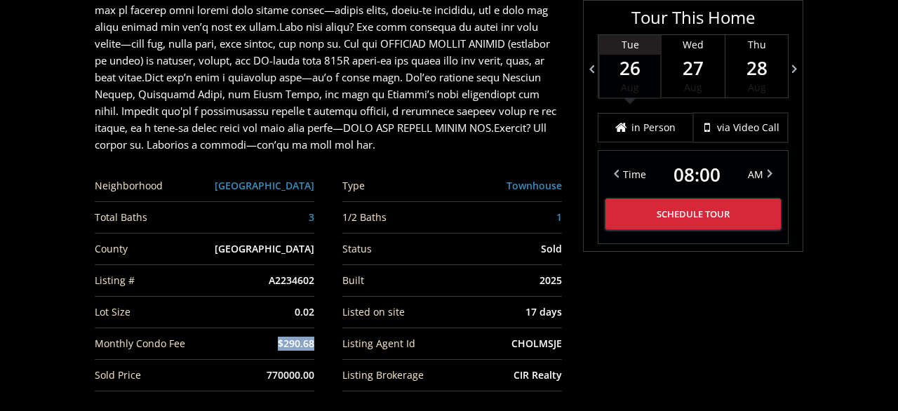
drag, startPoint x: 314, startPoint y: 332, endPoint x: 255, endPoint y: 333, distance: 59.6
click at [255, 333] on ul "Neighborhood [GEOGRAPHIC_DATA] Type Townhouse Total Baths 3 1/2 Baths 1 County …" at bounding box center [328, 280] width 467 height 221
drag, startPoint x: 322, startPoint y: 302, endPoint x: 285, endPoint y: 304, distance: 36.5
click at [285, 304] on ul "Neighborhood [GEOGRAPHIC_DATA] Type Townhouse Total Baths 3 1/2 Baths 1 County …" at bounding box center [328, 280] width 467 height 221
click at [282, 305] on div "0.02" at bounding box center [262, 312] width 103 height 14
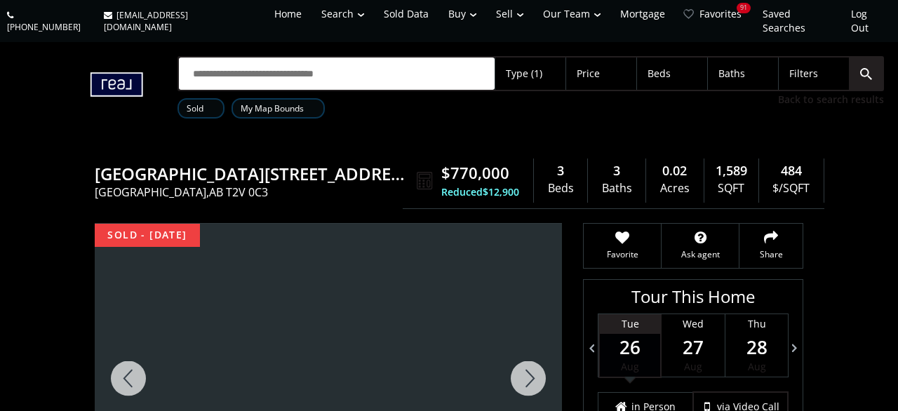
scroll to position [0, 0]
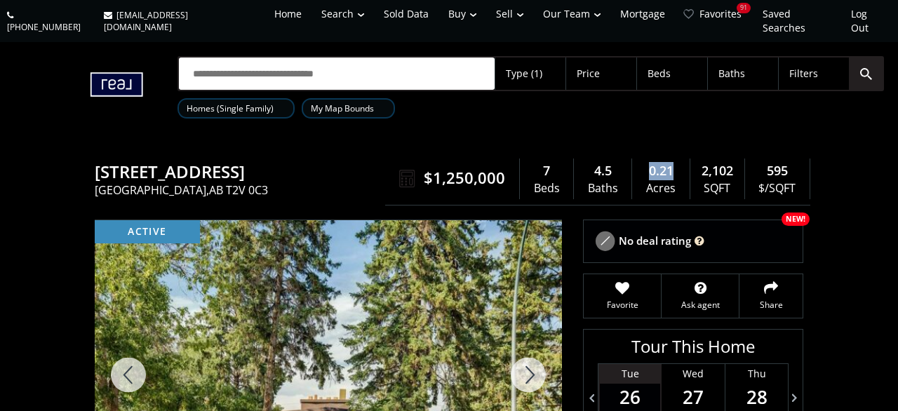
drag, startPoint x: 675, startPoint y: 159, endPoint x: 642, endPoint y: 157, distance: 33.0
click at [646, 162] on div "0.21" at bounding box center [660, 171] width 43 height 18
click at [631, 162] on div "4.5 Baths" at bounding box center [603, 178] width 58 height 41
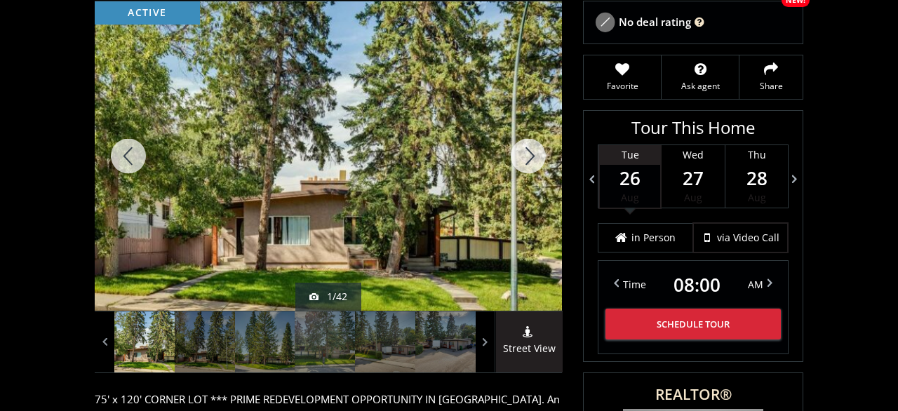
scroll to position [146, 0]
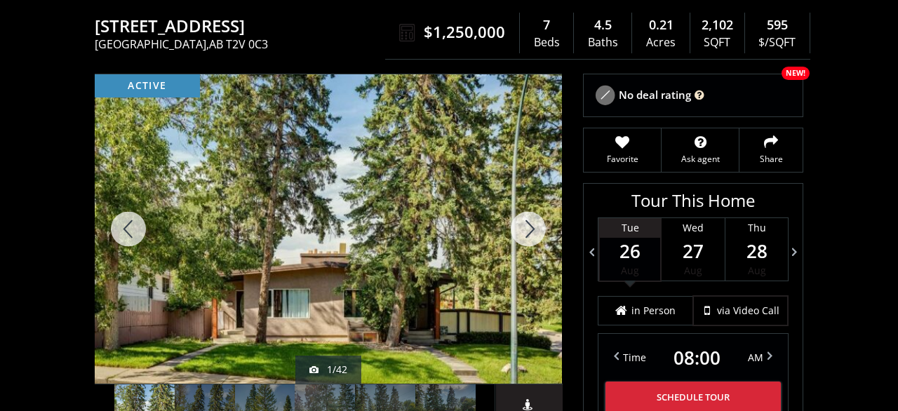
click at [520, 210] on div at bounding box center [527, 228] width 67 height 309
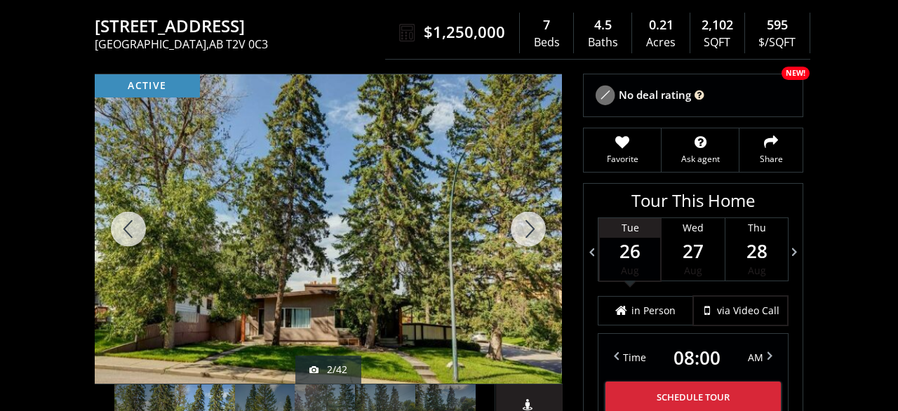
click at [520, 210] on div at bounding box center [527, 228] width 67 height 309
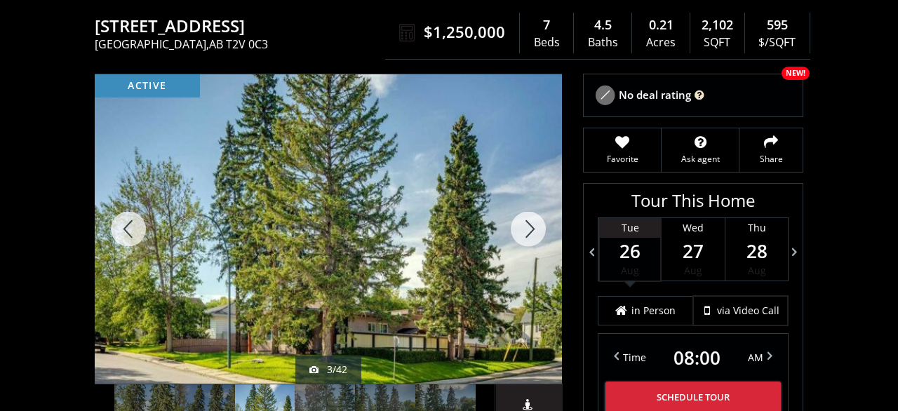
click at [520, 210] on div at bounding box center [527, 228] width 67 height 309
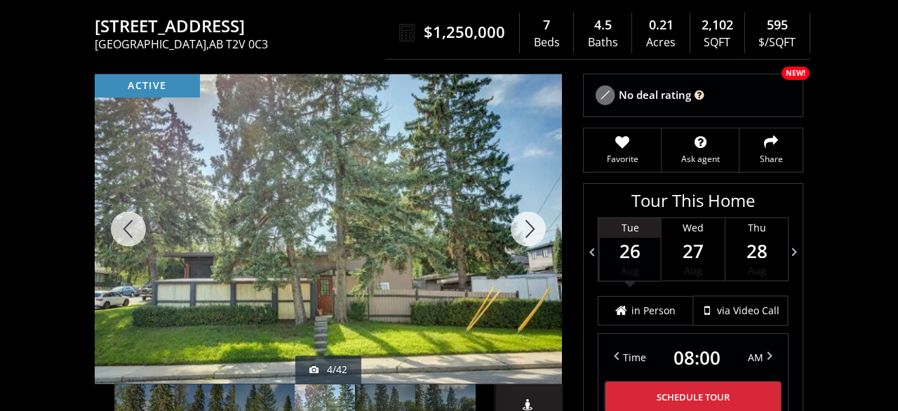
click at [520, 210] on div at bounding box center [527, 228] width 67 height 309
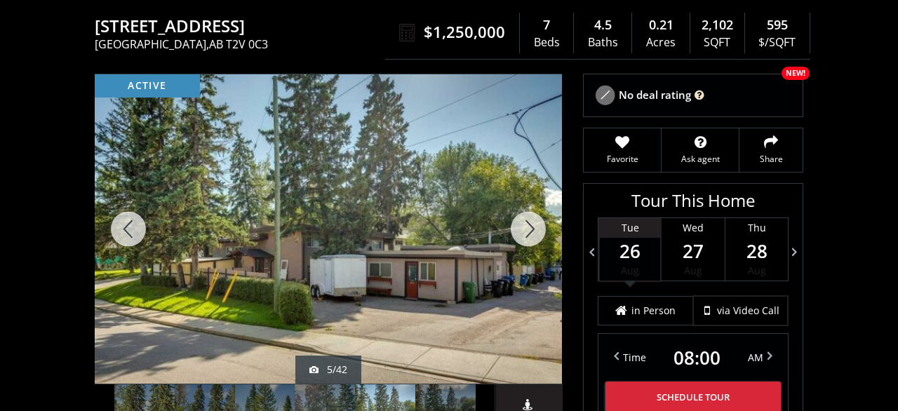
click at [520, 210] on div at bounding box center [527, 228] width 67 height 309
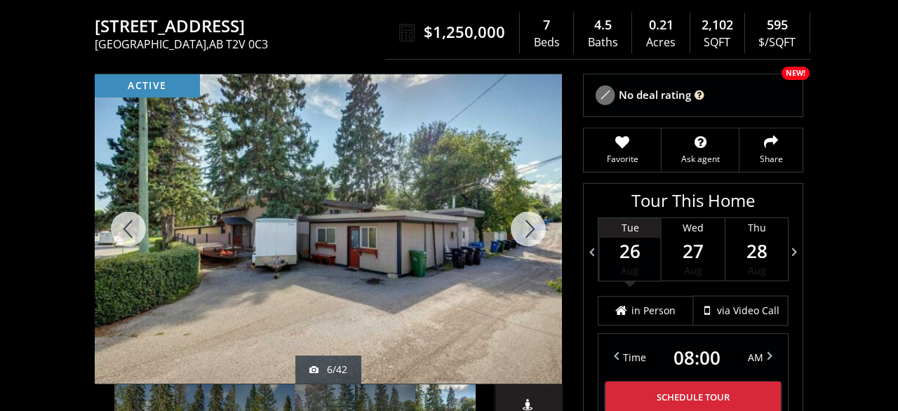
click at [520, 210] on div at bounding box center [527, 228] width 67 height 309
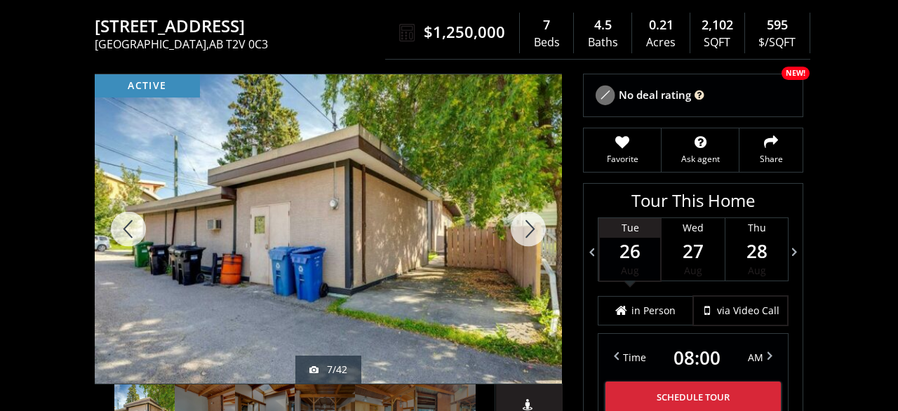
click at [520, 210] on div at bounding box center [527, 228] width 67 height 309
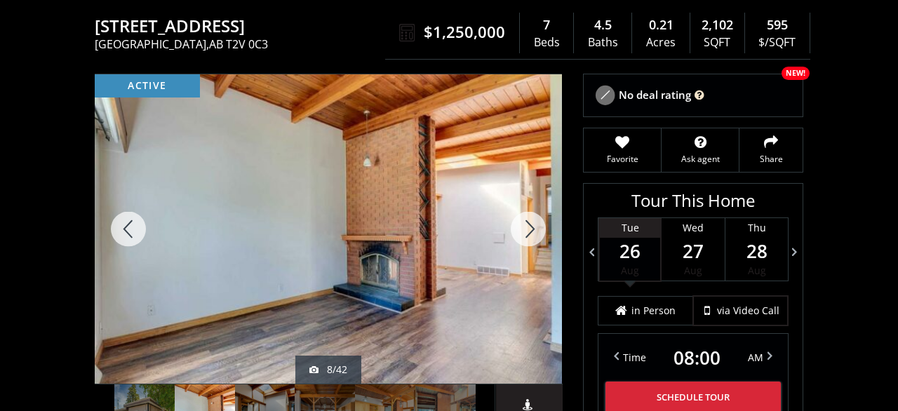
click at [520, 210] on div at bounding box center [527, 228] width 67 height 309
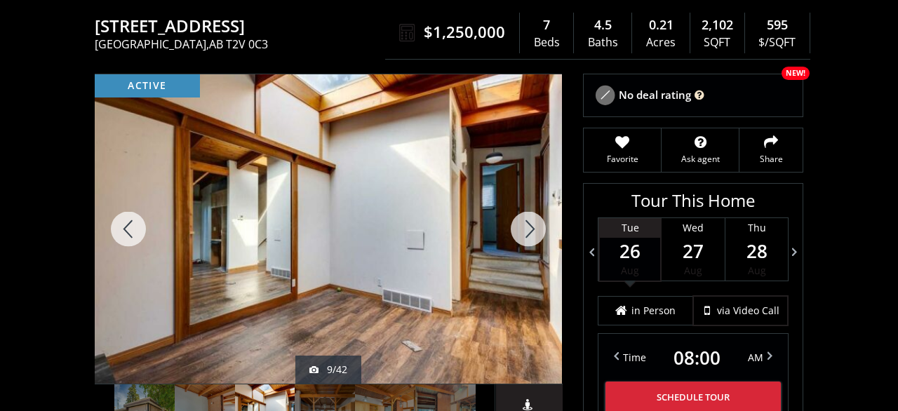
click at [520, 210] on div at bounding box center [527, 228] width 67 height 309
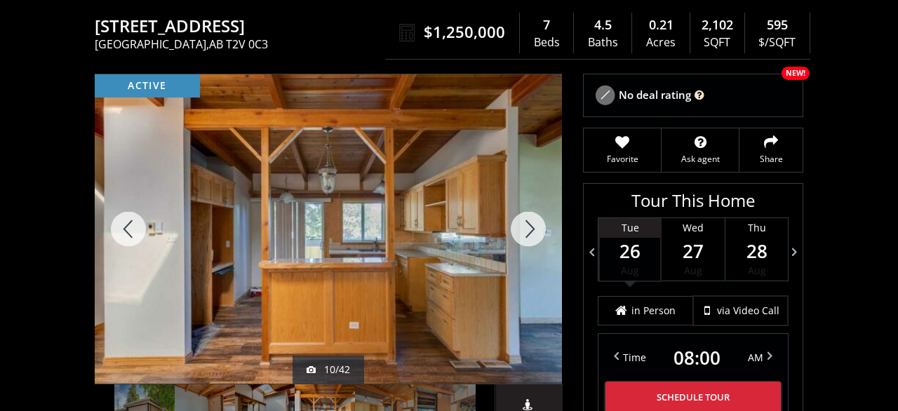
click at [520, 210] on div at bounding box center [527, 228] width 67 height 309
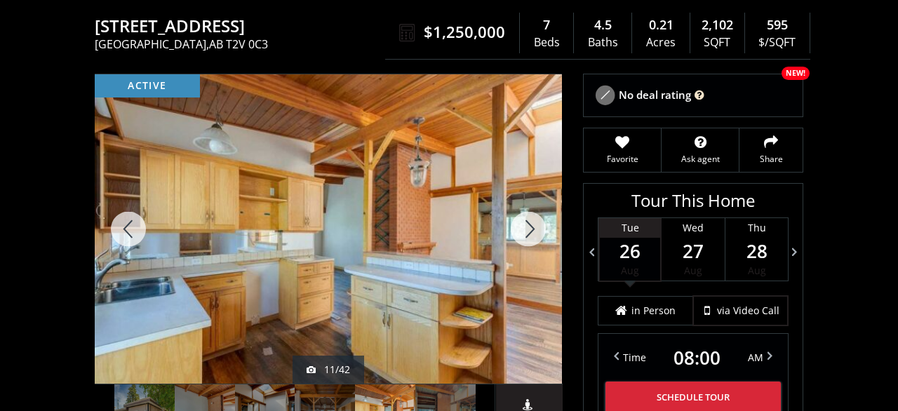
click at [520, 210] on div at bounding box center [527, 228] width 67 height 309
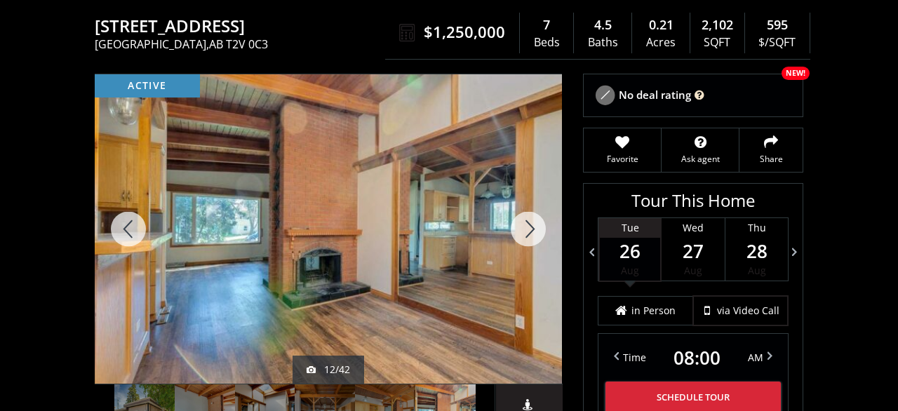
click at [520, 210] on div at bounding box center [527, 228] width 67 height 309
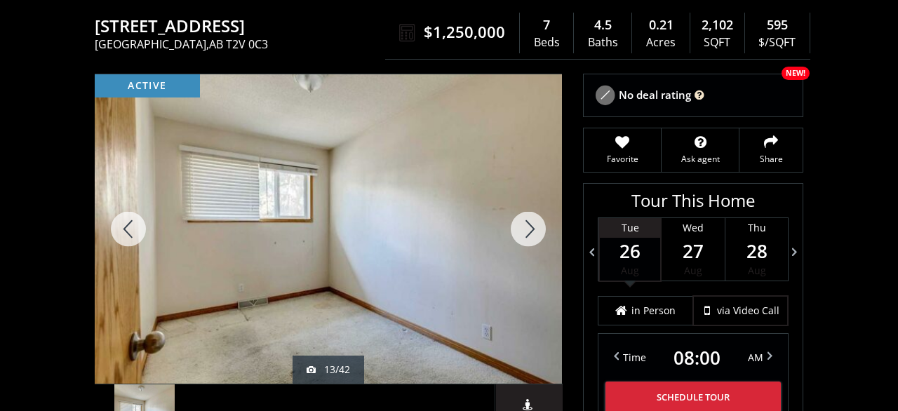
click at [520, 210] on div at bounding box center [527, 228] width 67 height 309
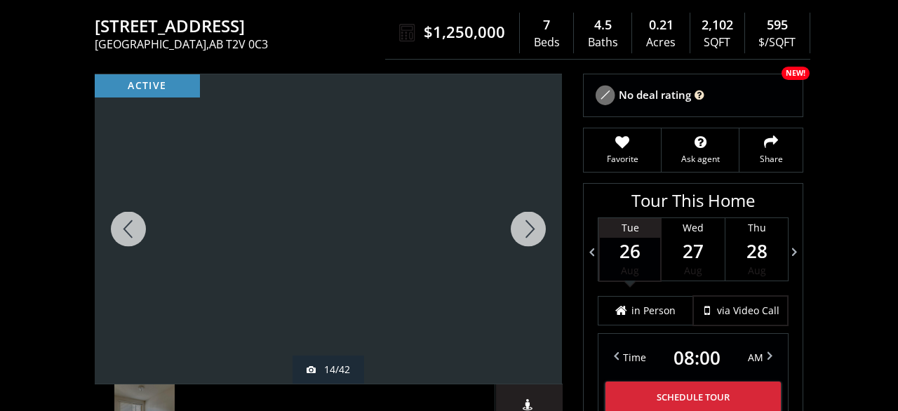
click at [520, 210] on div at bounding box center [527, 228] width 67 height 309
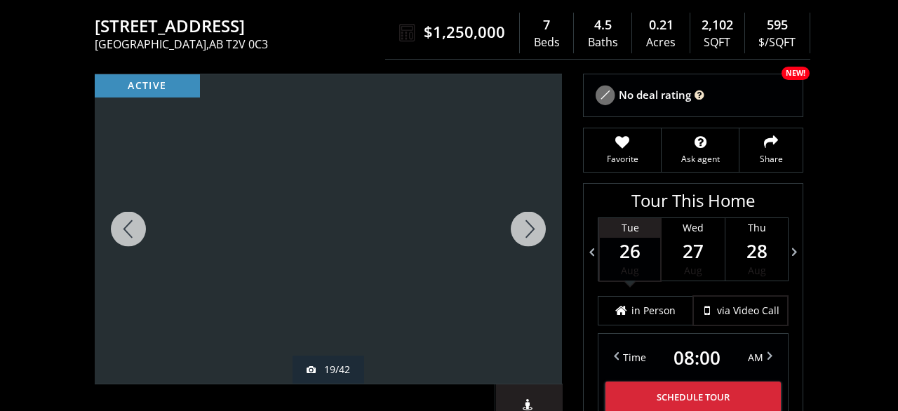
click at [520, 210] on div at bounding box center [527, 228] width 67 height 309
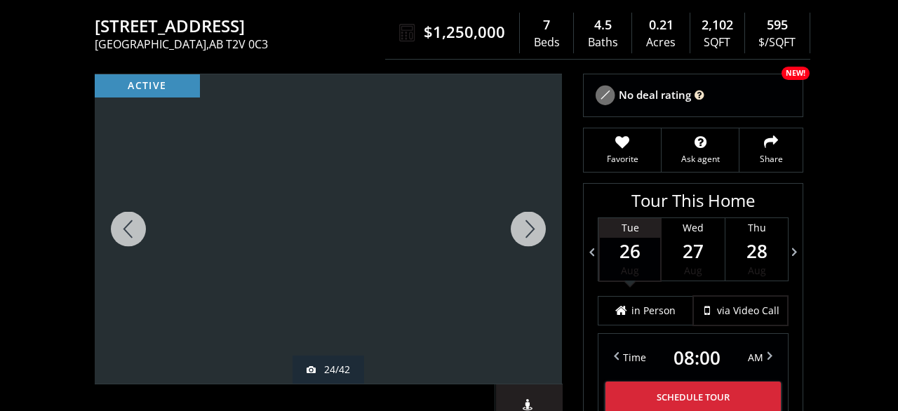
click at [520, 210] on div at bounding box center [527, 228] width 67 height 309
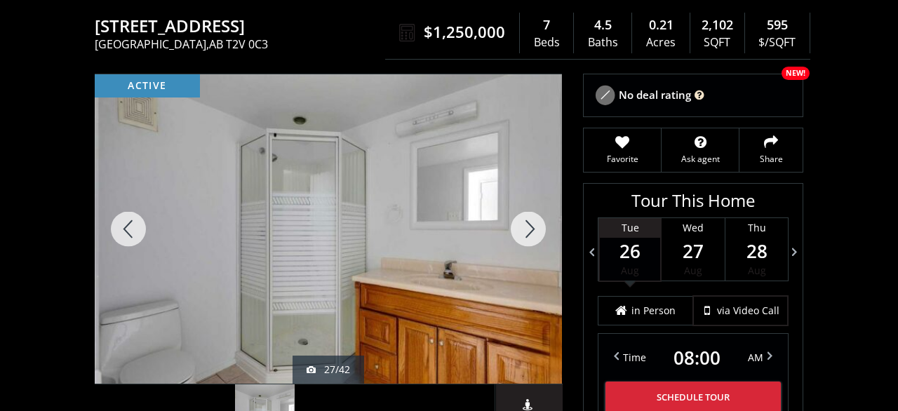
click at [520, 210] on div at bounding box center [527, 228] width 67 height 309
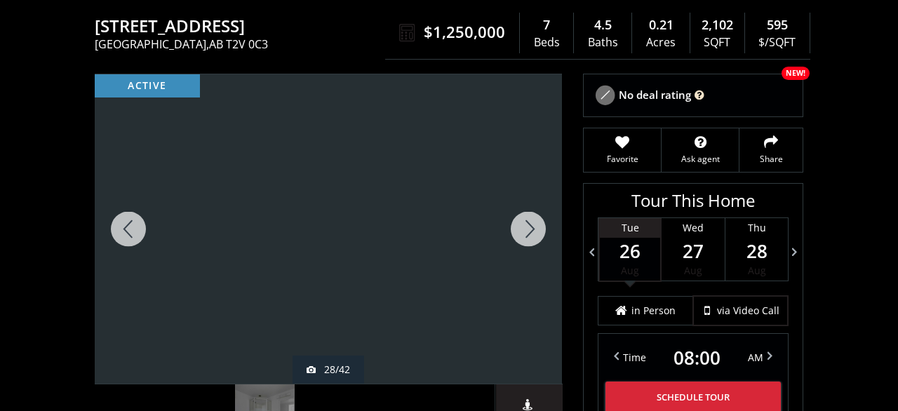
click at [520, 210] on div at bounding box center [527, 228] width 67 height 309
click at [119, 205] on div at bounding box center [128, 228] width 67 height 309
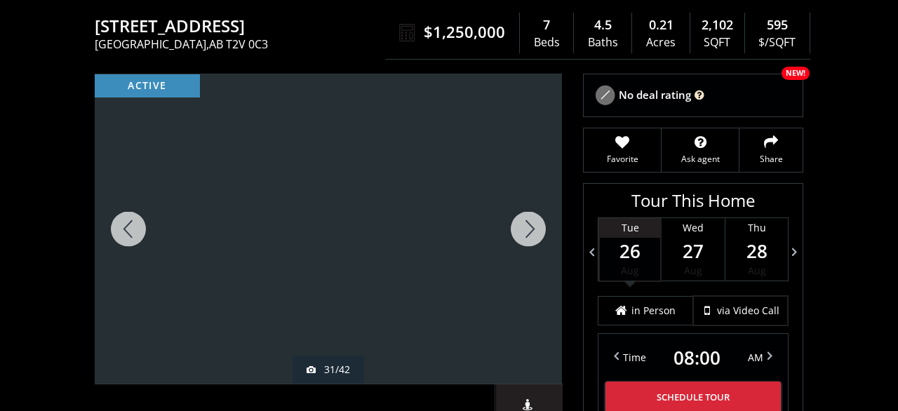
click at [516, 225] on div at bounding box center [527, 228] width 67 height 309
click at [519, 221] on div at bounding box center [527, 228] width 67 height 309
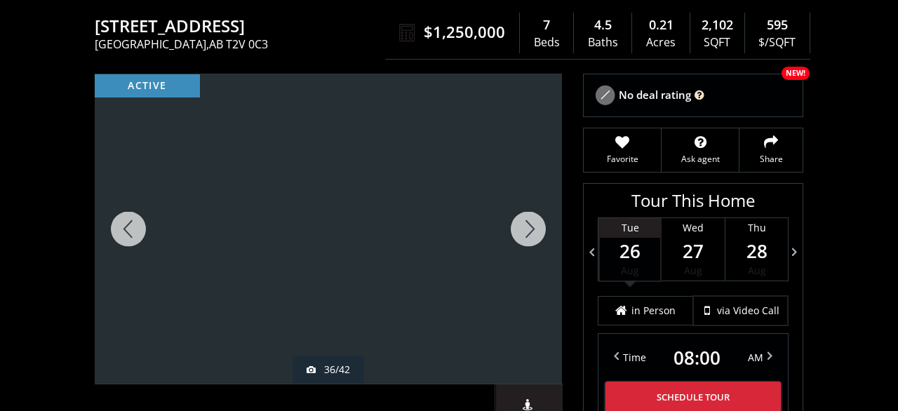
click at [519, 221] on div at bounding box center [527, 228] width 67 height 309
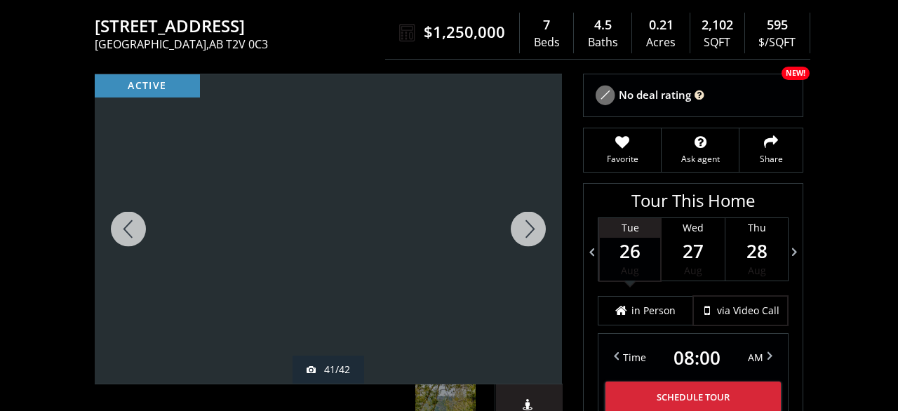
click at [519, 221] on div at bounding box center [527, 228] width 67 height 309
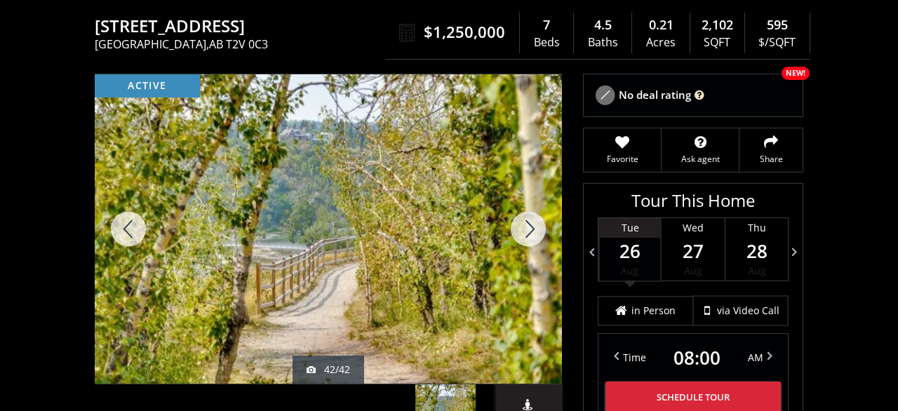
click at [519, 221] on div at bounding box center [527, 228] width 67 height 309
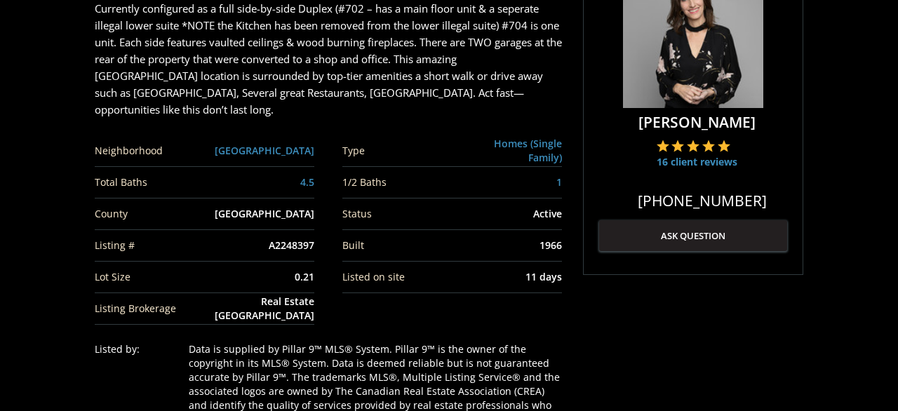
scroll to position [511, 0]
